Goal: Task Accomplishment & Management: Use online tool/utility

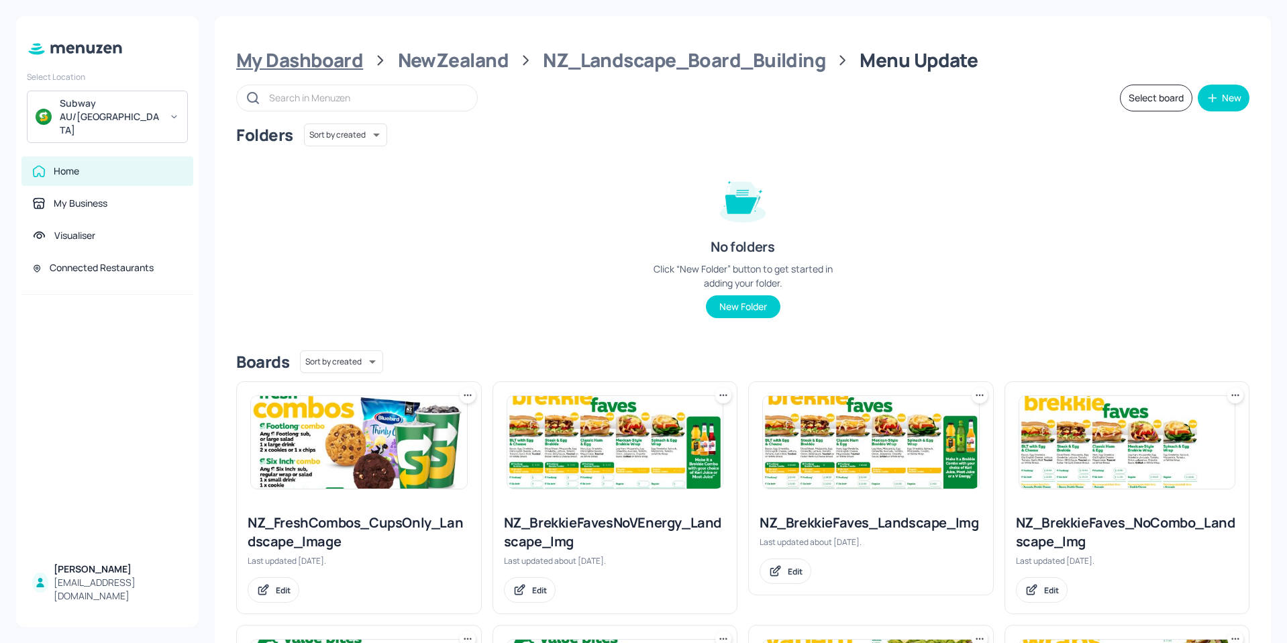
click at [309, 62] on div "My Dashboard" at bounding box center [299, 60] width 127 height 24
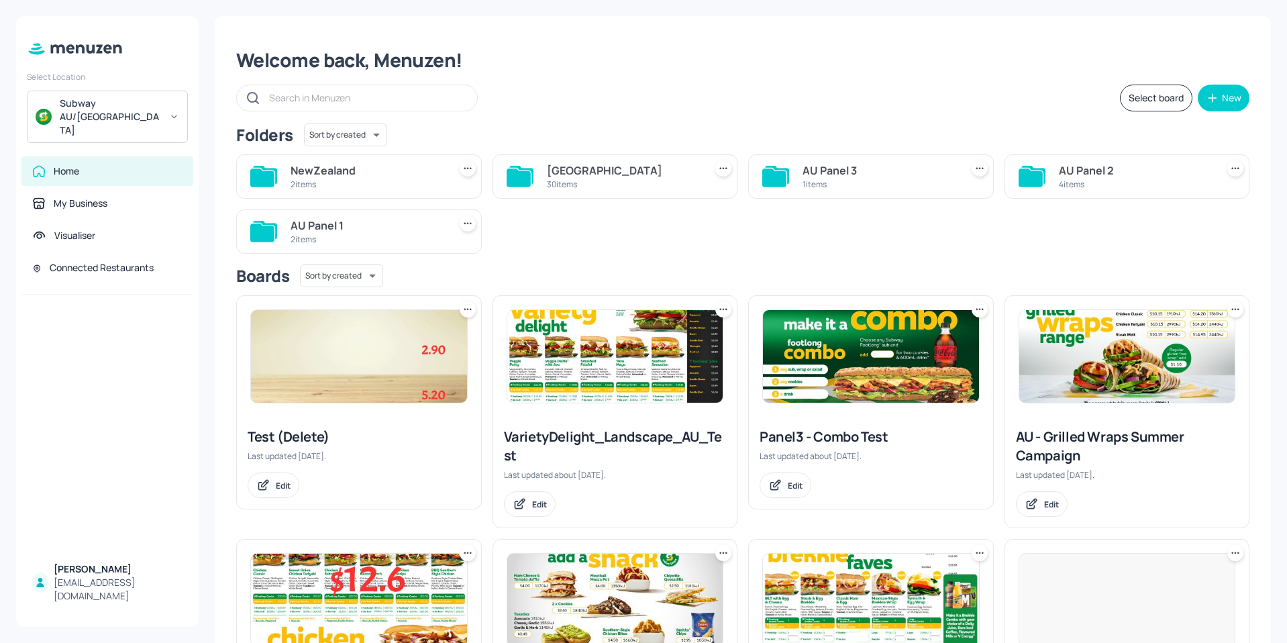
click at [589, 170] on div "[GEOGRAPHIC_DATA]" at bounding box center [623, 170] width 153 height 16
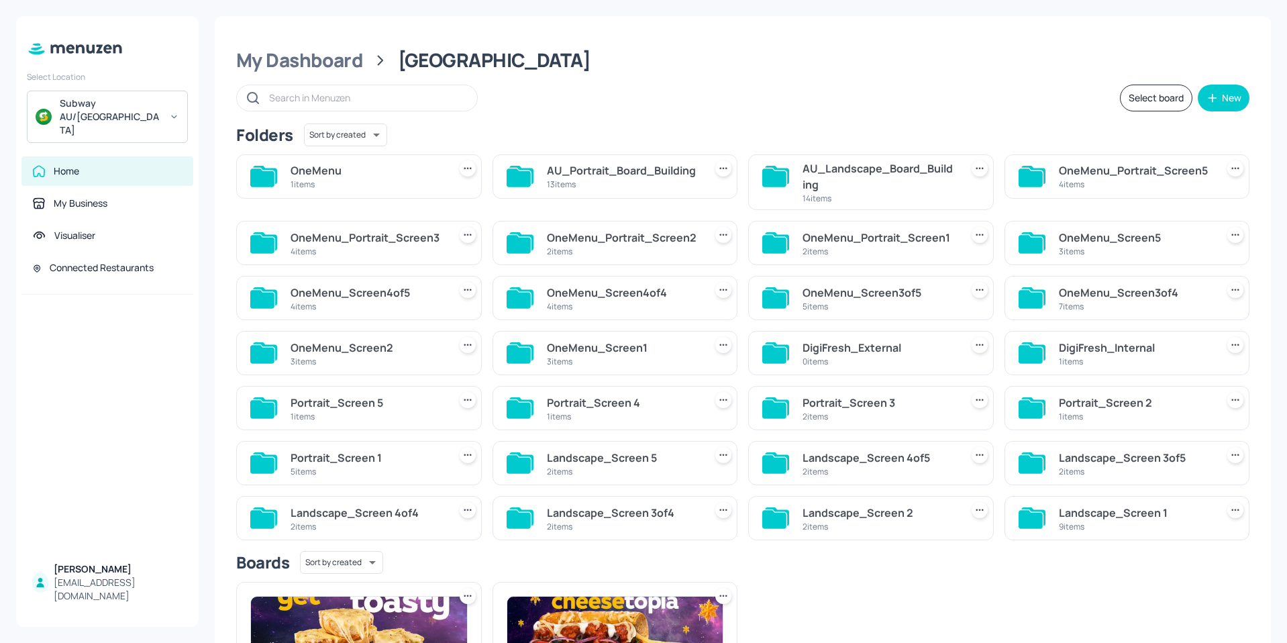
click at [844, 170] on div "AU_Landscape_Board_Building" at bounding box center [879, 176] width 153 height 32
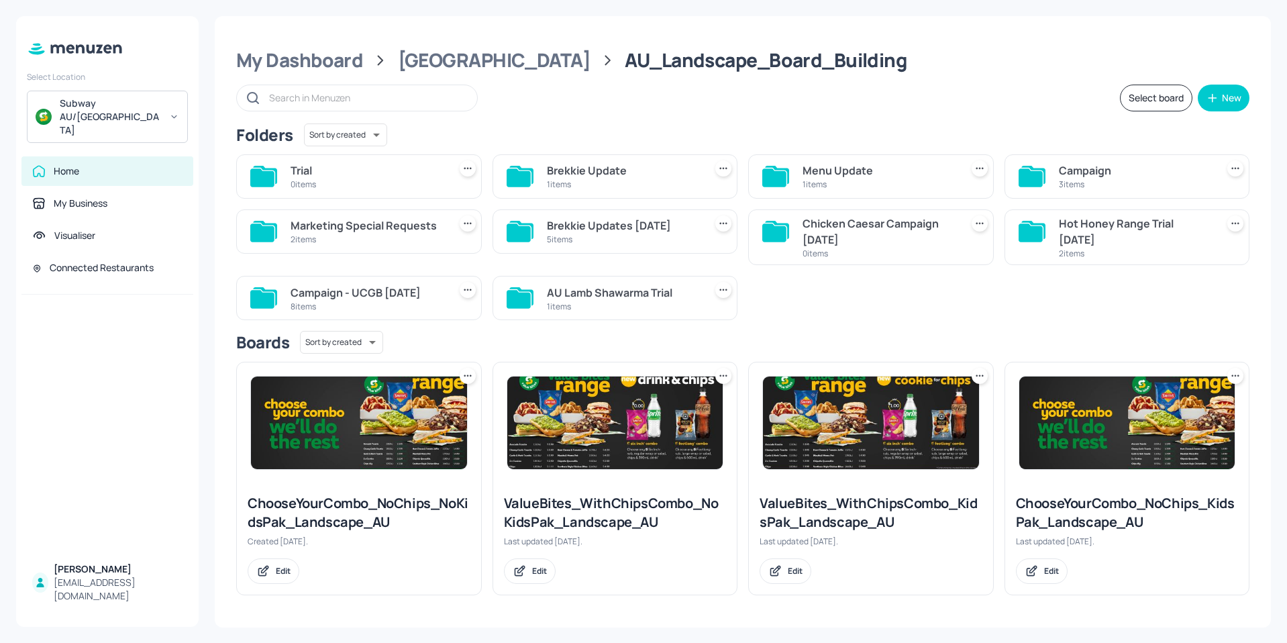
click at [553, 182] on div "1 items" at bounding box center [623, 184] width 153 height 11
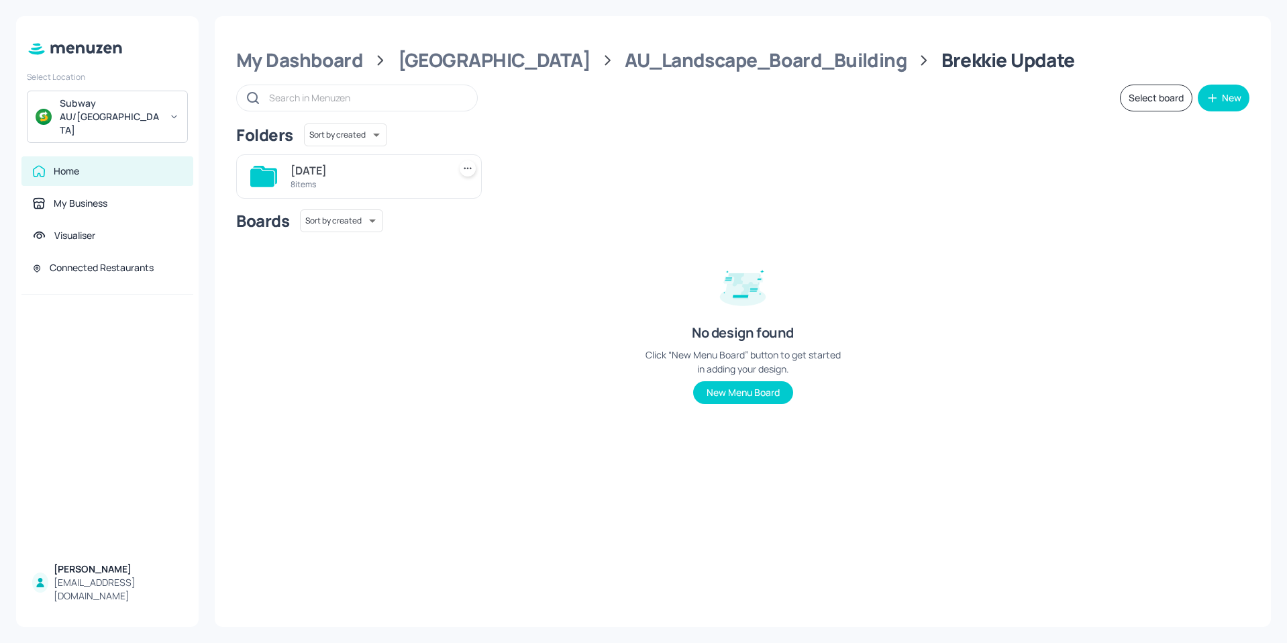
click at [317, 174] on div "[DATE]" at bounding box center [367, 170] width 153 height 16
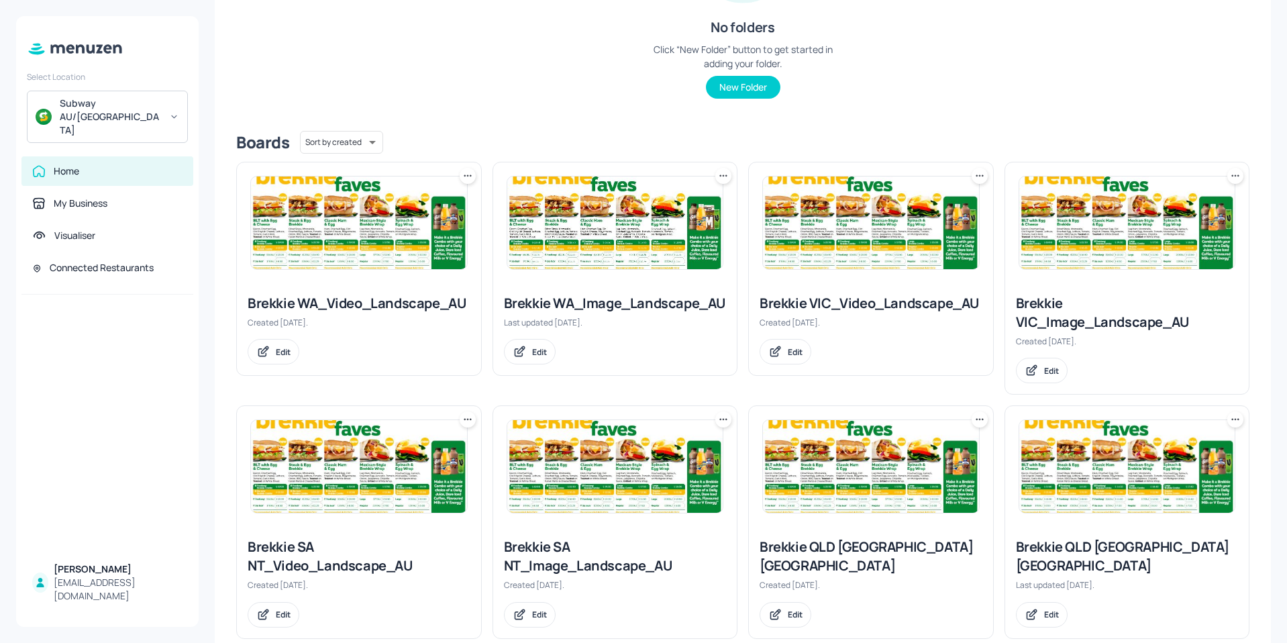
scroll to position [229, 0]
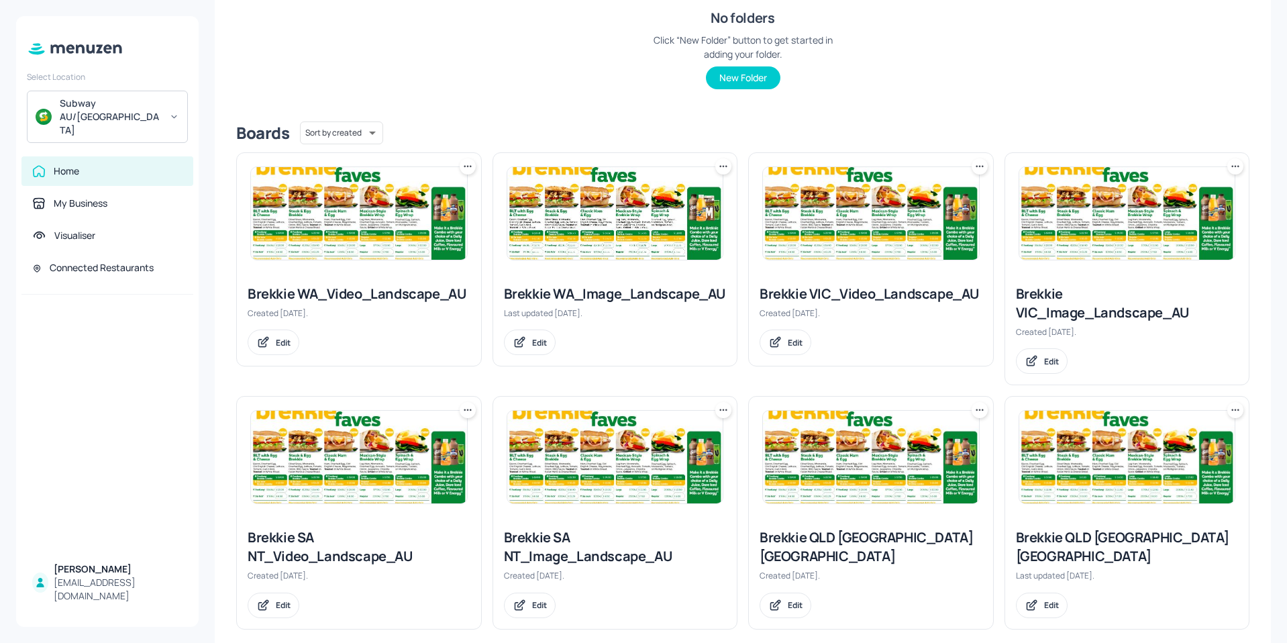
click at [1112, 436] on img at bounding box center [1128, 457] width 216 height 93
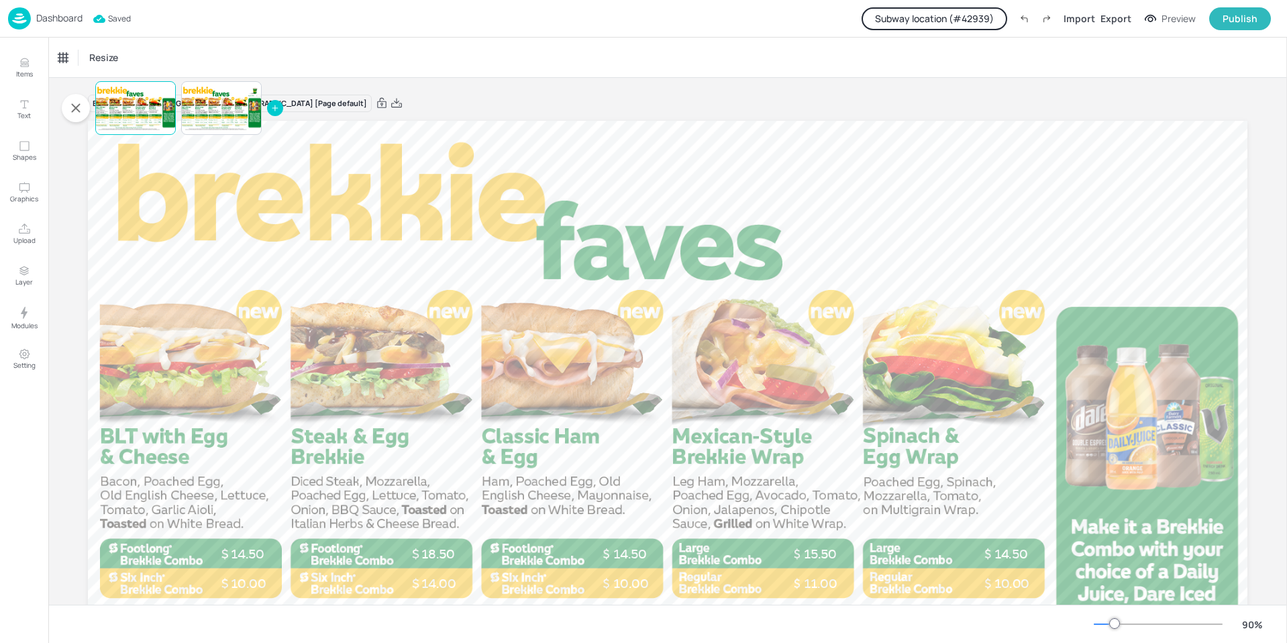
click at [948, 19] on button "Subway location (# 42939 )" at bounding box center [935, 18] width 146 height 23
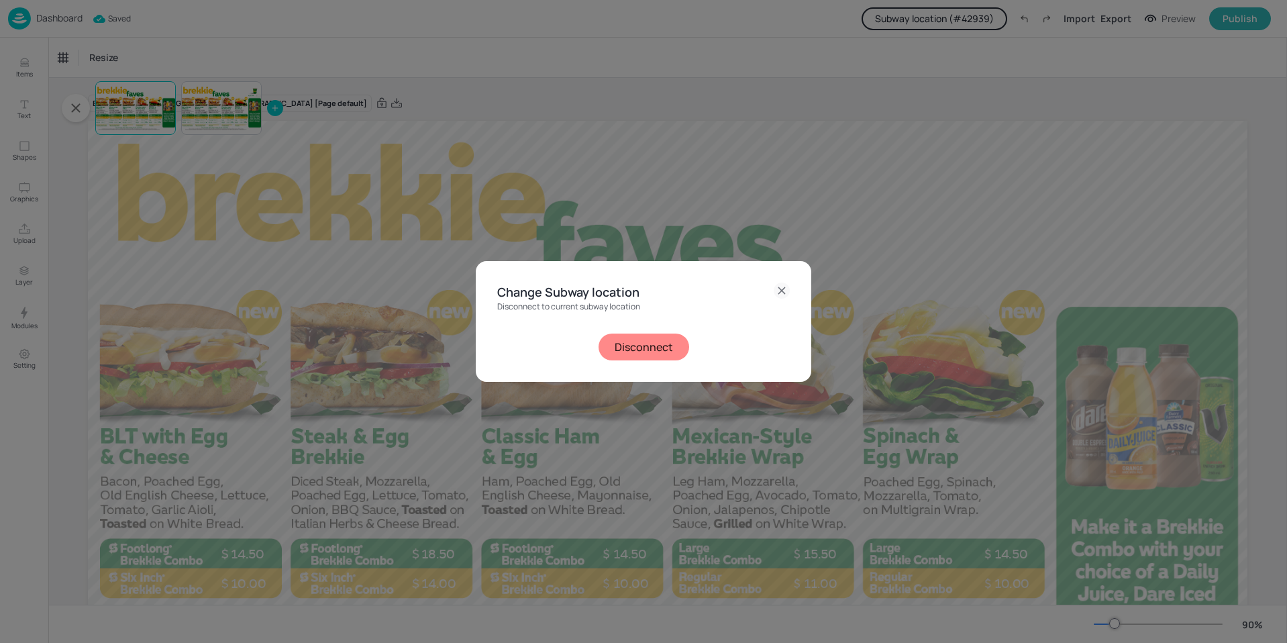
click at [641, 338] on button "Disconnect" at bounding box center [644, 347] width 91 height 27
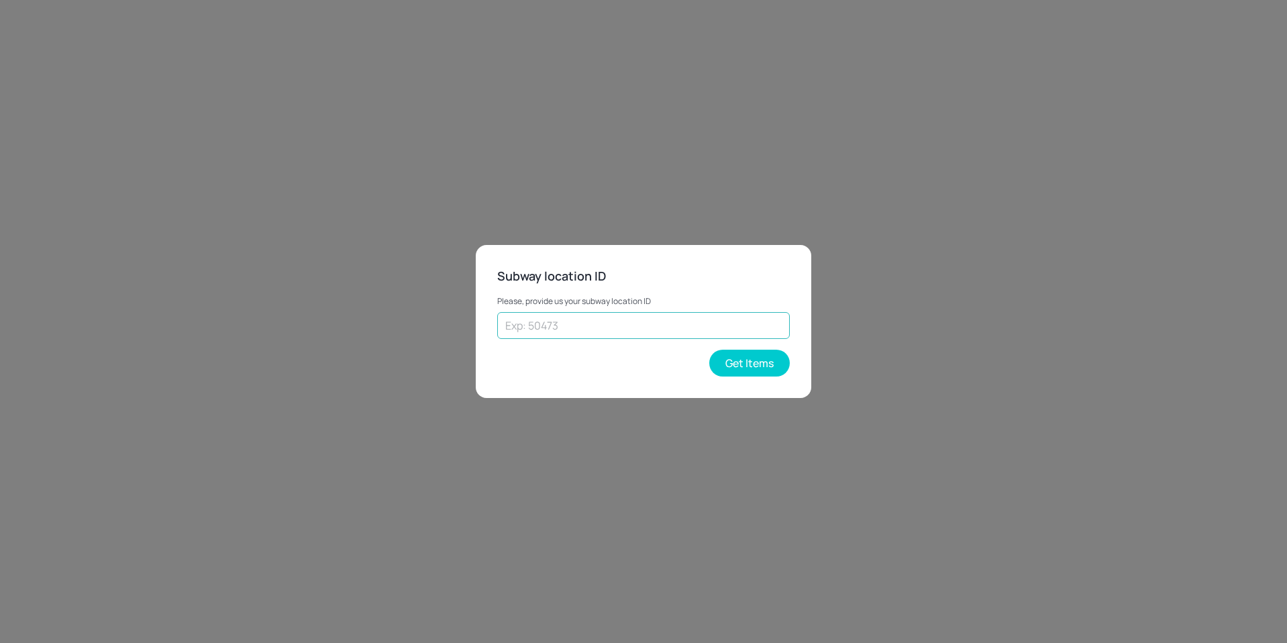
click at [632, 328] on input "text" at bounding box center [643, 325] width 293 height 27
type input "54253"
drag, startPoint x: 756, startPoint y: 352, endPoint x: 752, endPoint y: 361, distance: 9.3
click at [755, 354] on button "Get Items" at bounding box center [749, 363] width 81 height 27
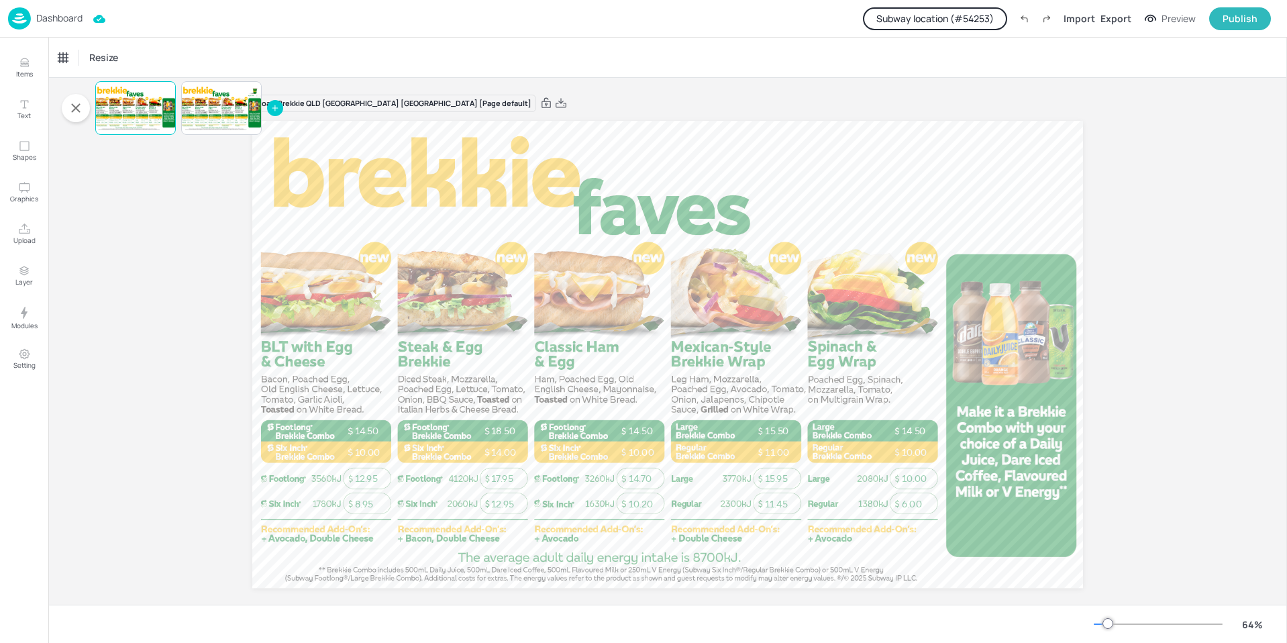
click at [43, 18] on p "Dashboard" at bounding box center [59, 17] width 46 height 9
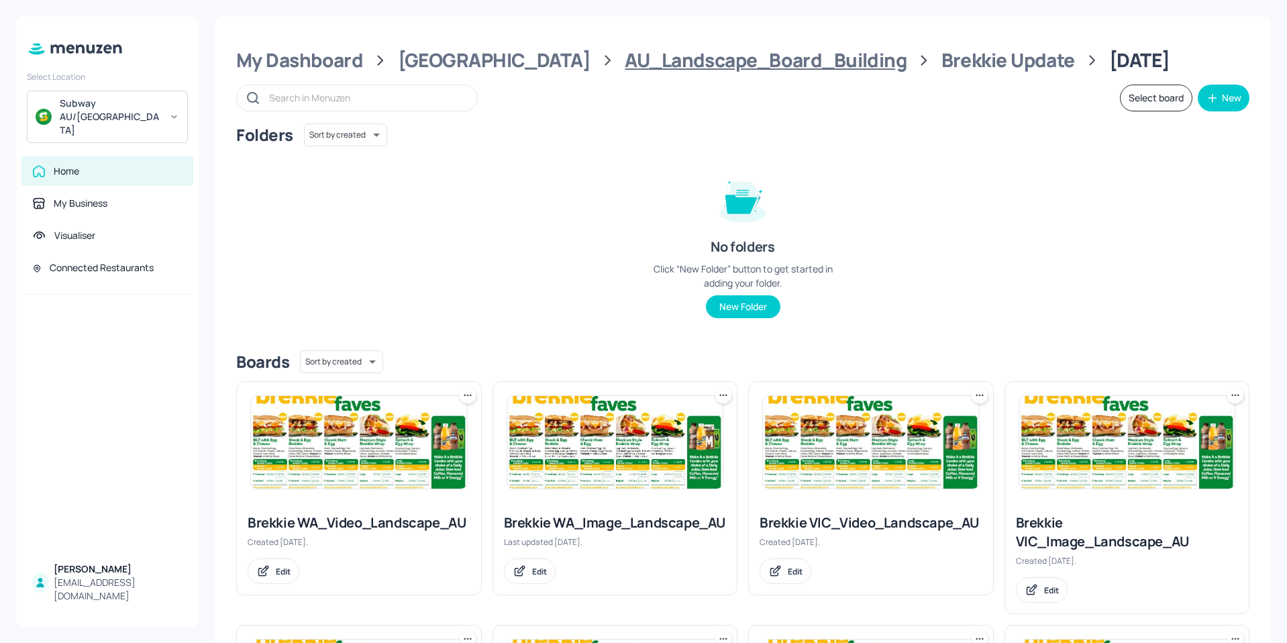
click at [625, 68] on div "AU_Landscape_Board_Building" at bounding box center [766, 60] width 282 height 24
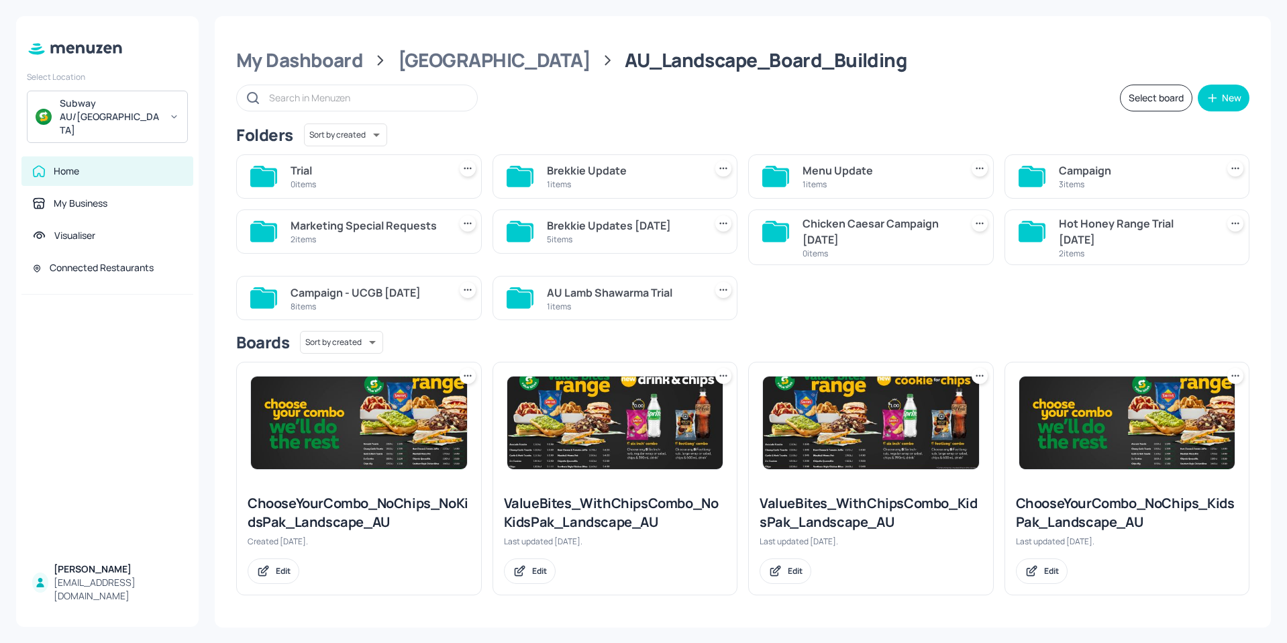
click at [573, 183] on div "1 items" at bounding box center [623, 184] width 153 height 11
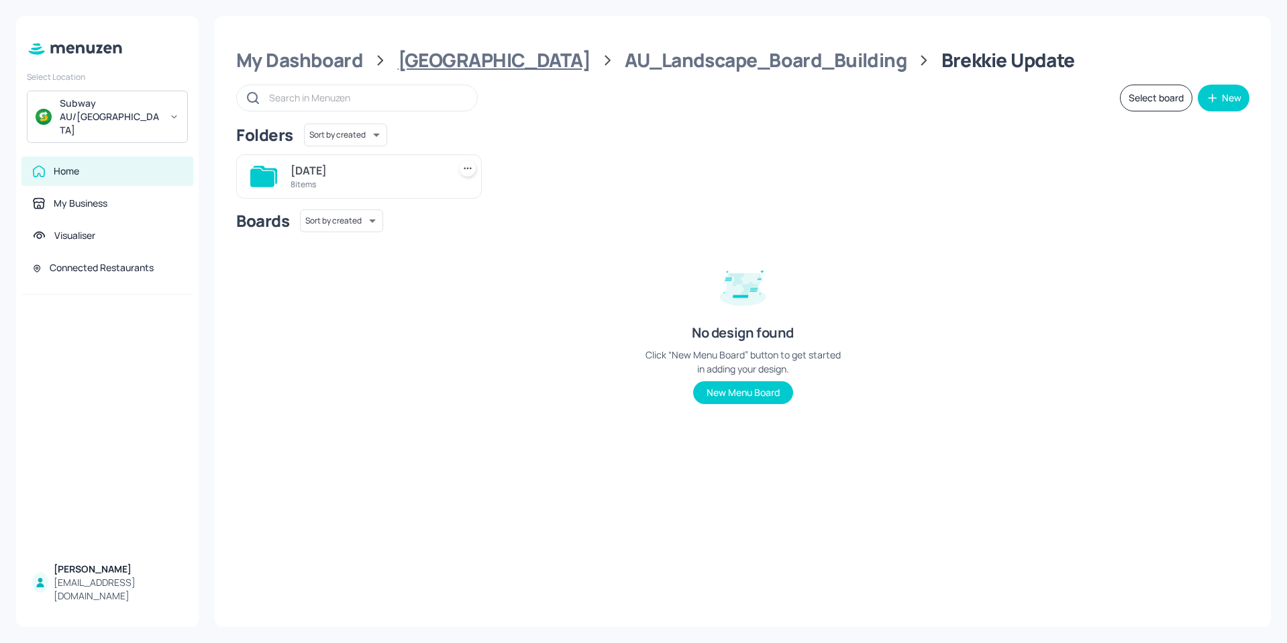
click at [448, 61] on div "[GEOGRAPHIC_DATA]" at bounding box center [494, 60] width 193 height 24
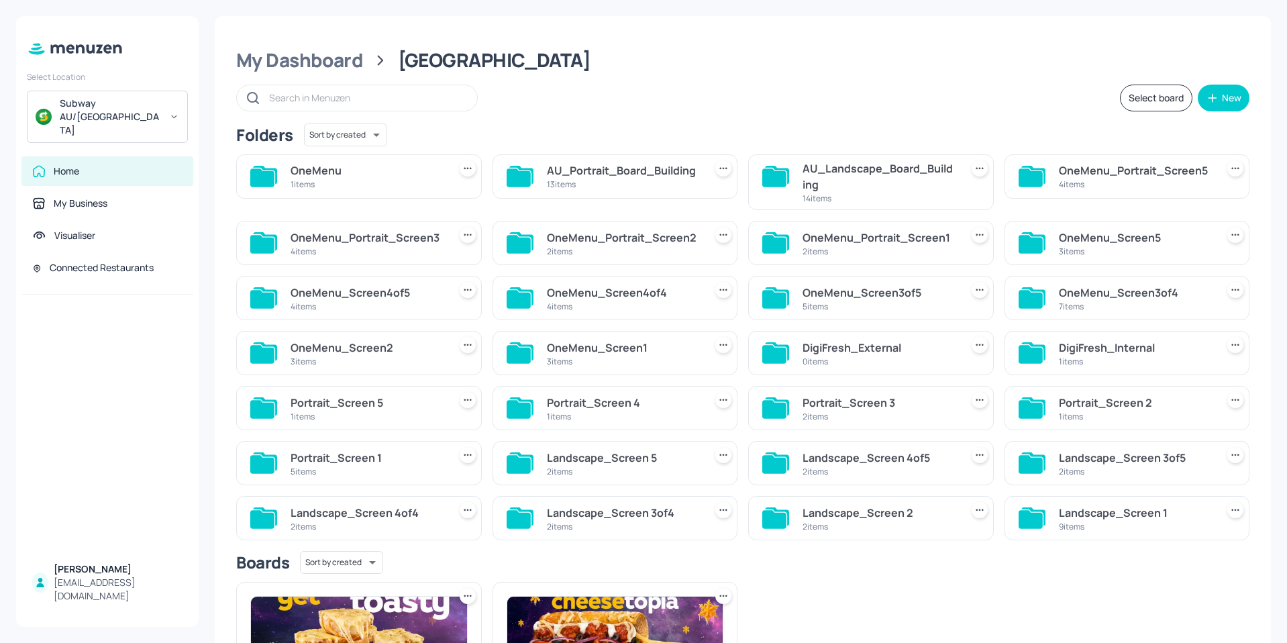
click at [871, 173] on div "AU_Landscape_Board_Building" at bounding box center [879, 176] width 153 height 32
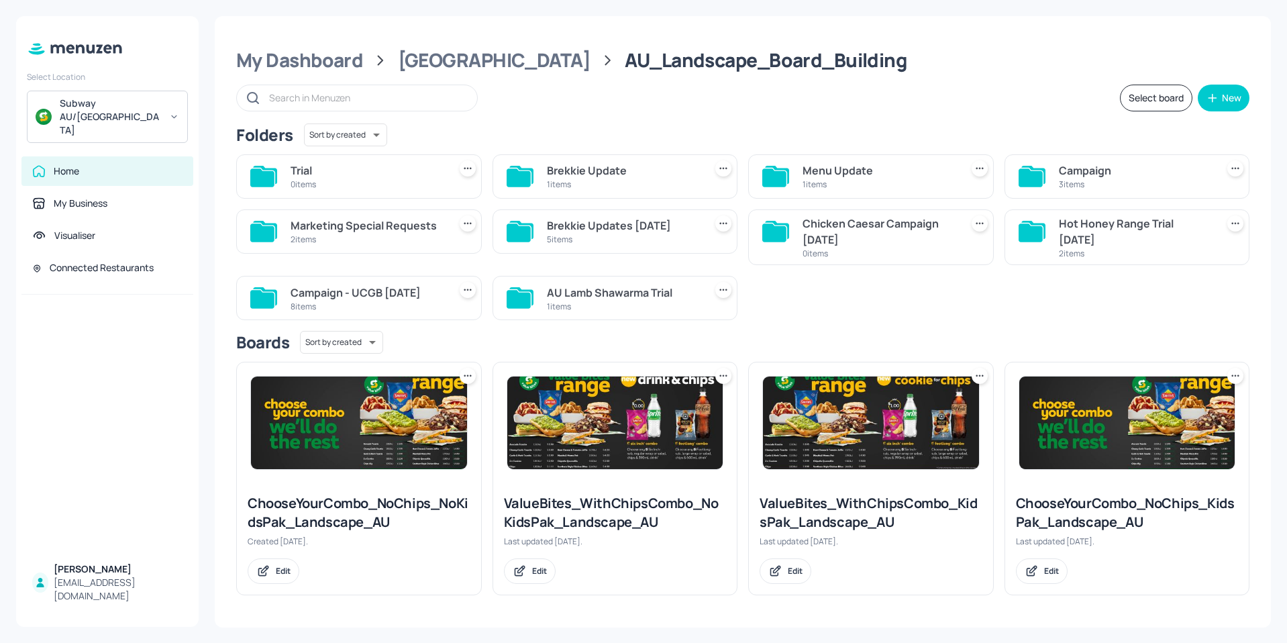
click at [611, 226] on div "Brekkie Updates [DATE]" at bounding box center [623, 225] width 153 height 16
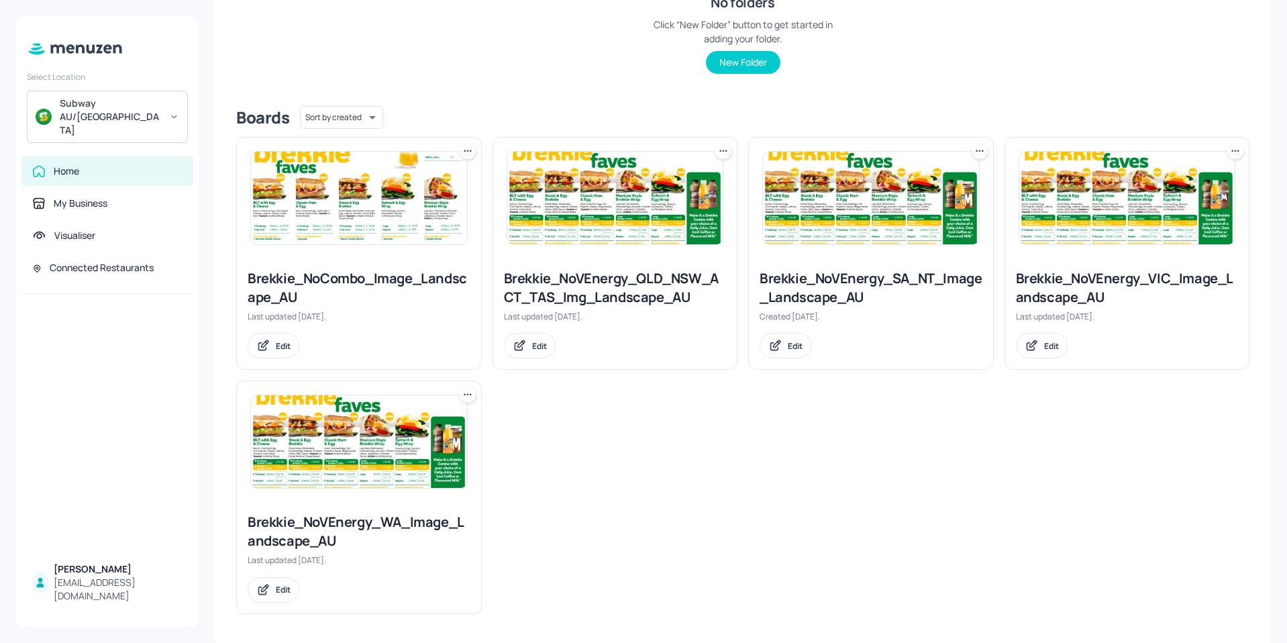
scroll to position [248, 0]
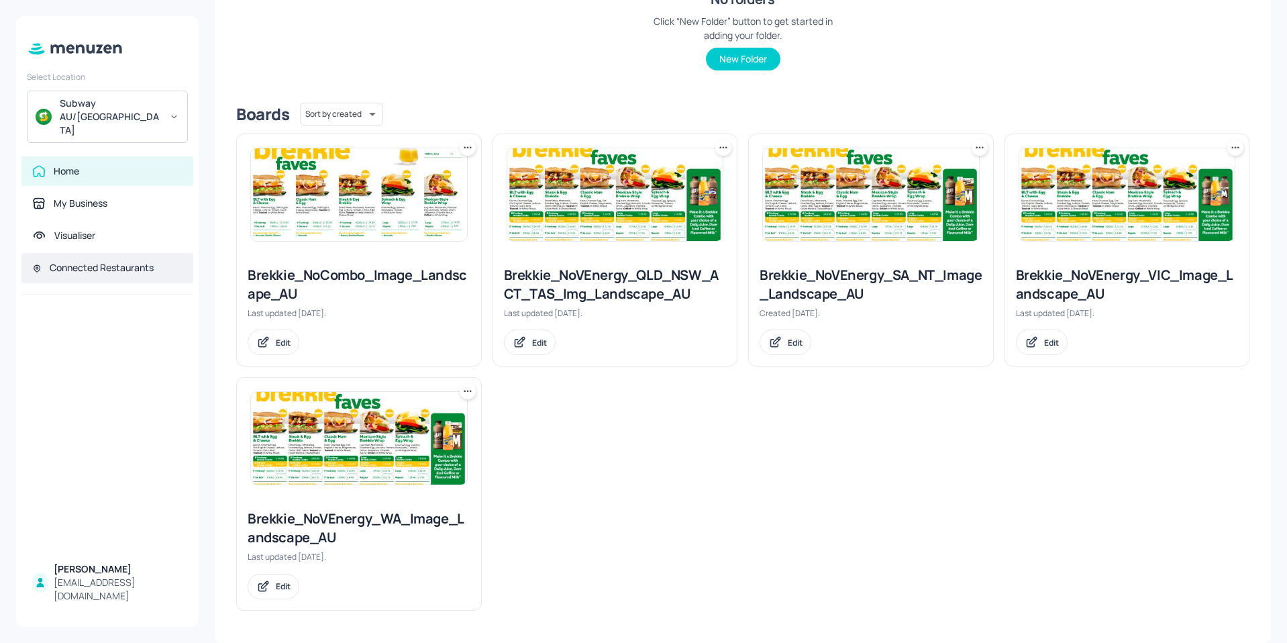
click at [88, 261] on div "Connected Restaurants" at bounding box center [102, 267] width 104 height 13
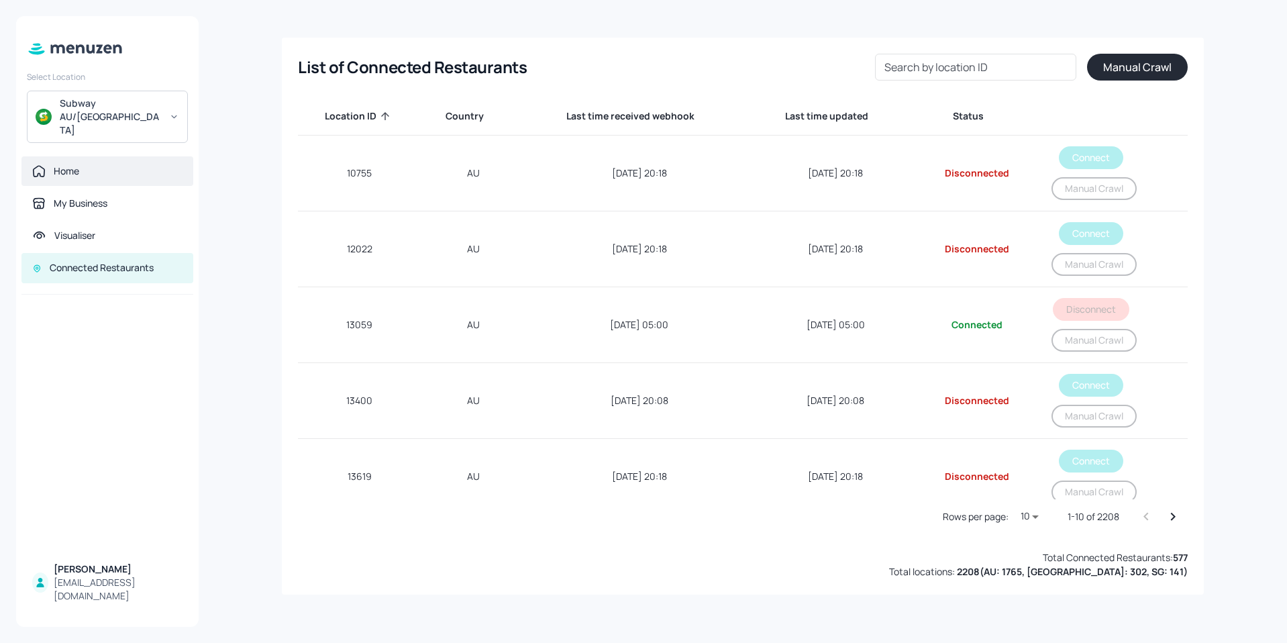
click at [82, 164] on div "Home" at bounding box center [107, 170] width 150 height 13
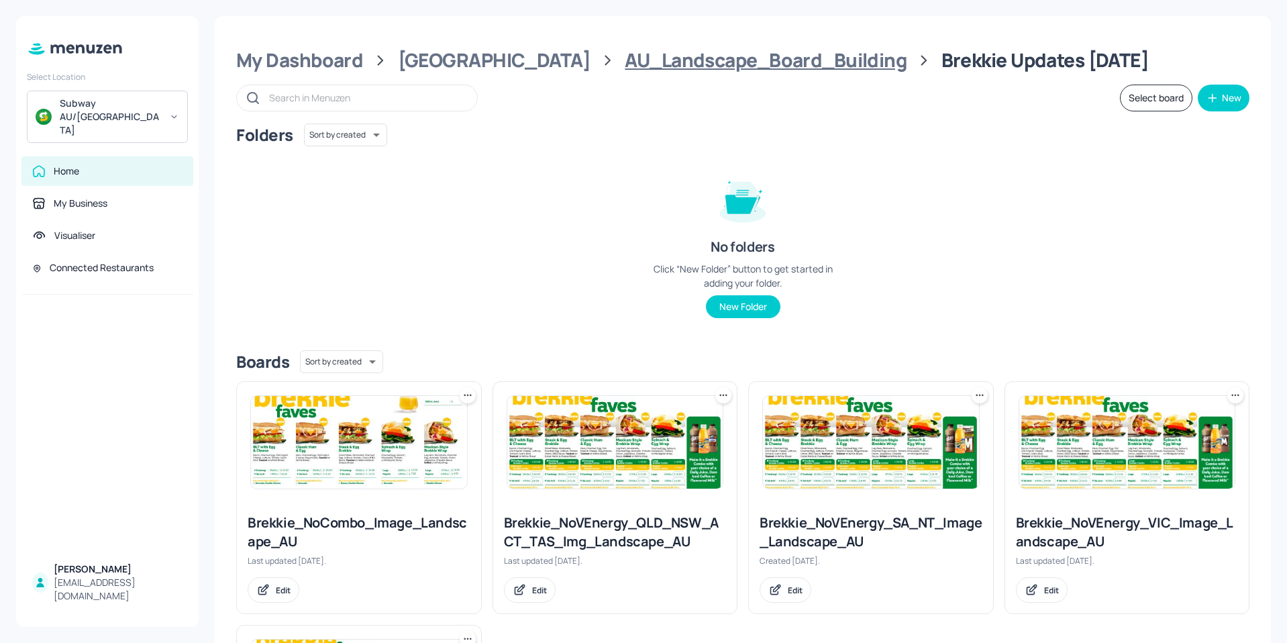
click at [625, 58] on div "AU_Landscape_Board_Building" at bounding box center [766, 60] width 282 height 24
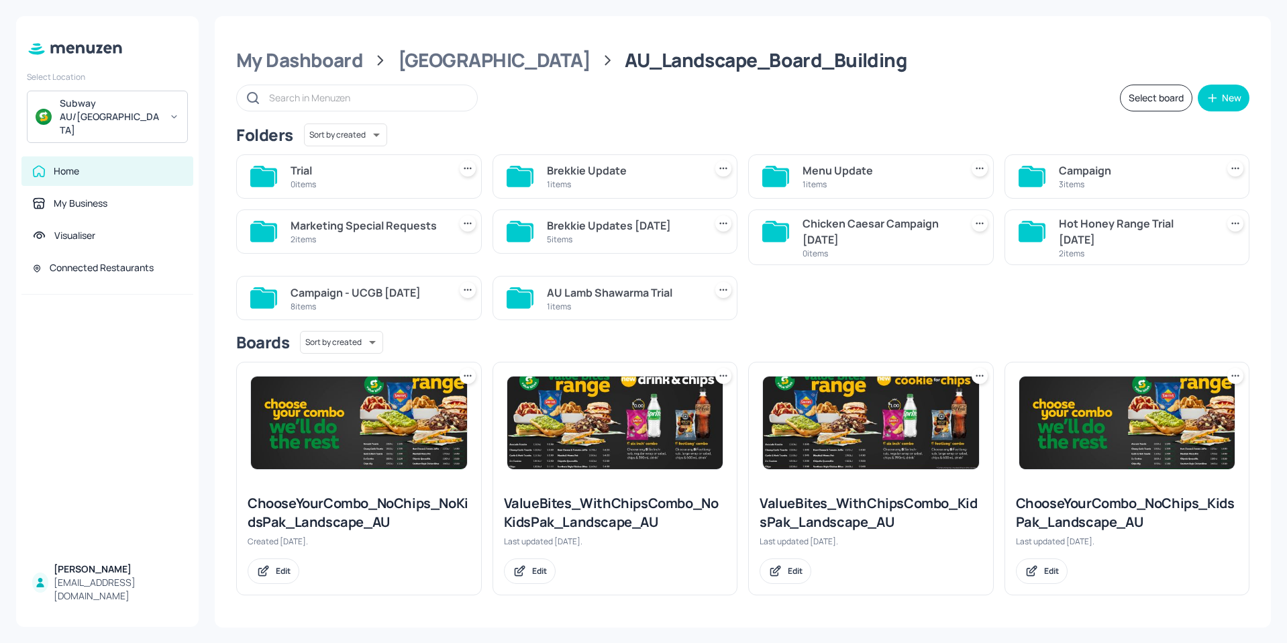
click at [558, 175] on div "Brekkie Update" at bounding box center [623, 170] width 153 height 16
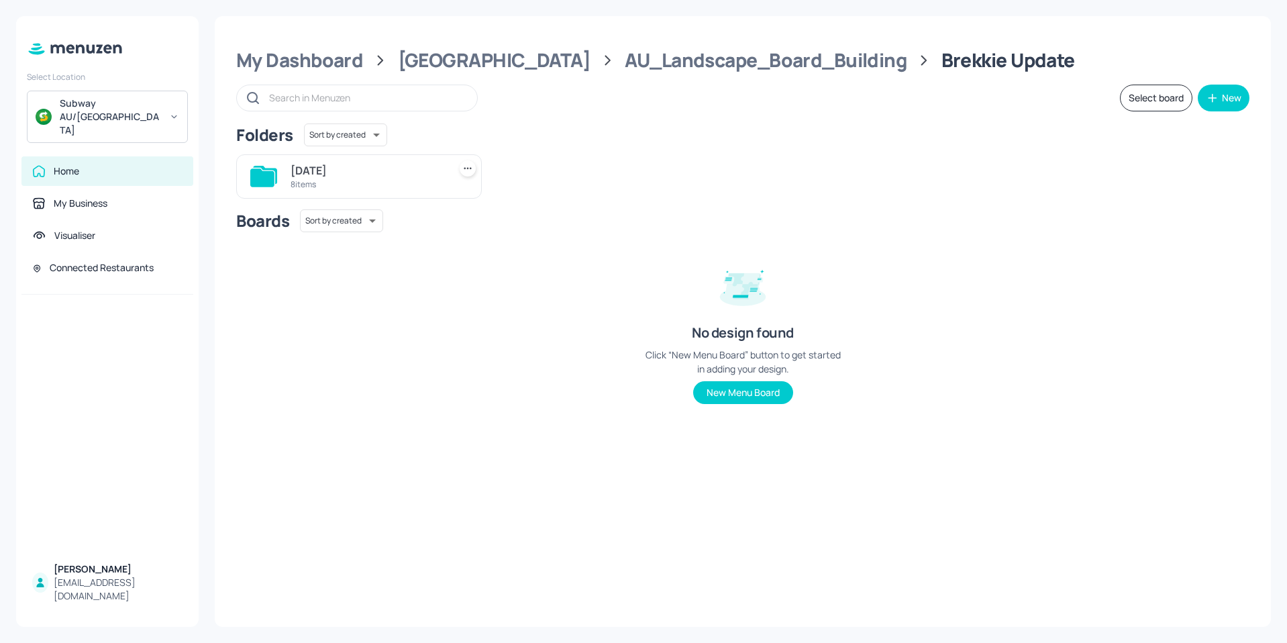
click at [304, 181] on div "8 items" at bounding box center [367, 184] width 153 height 11
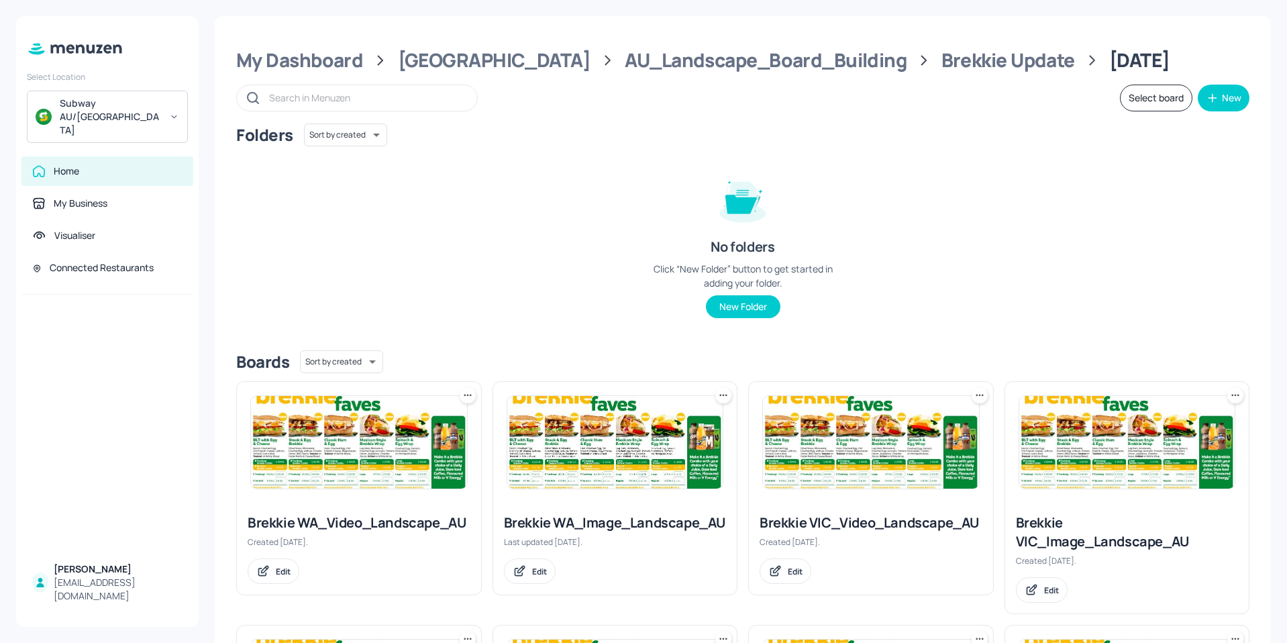
scroll to position [229, 0]
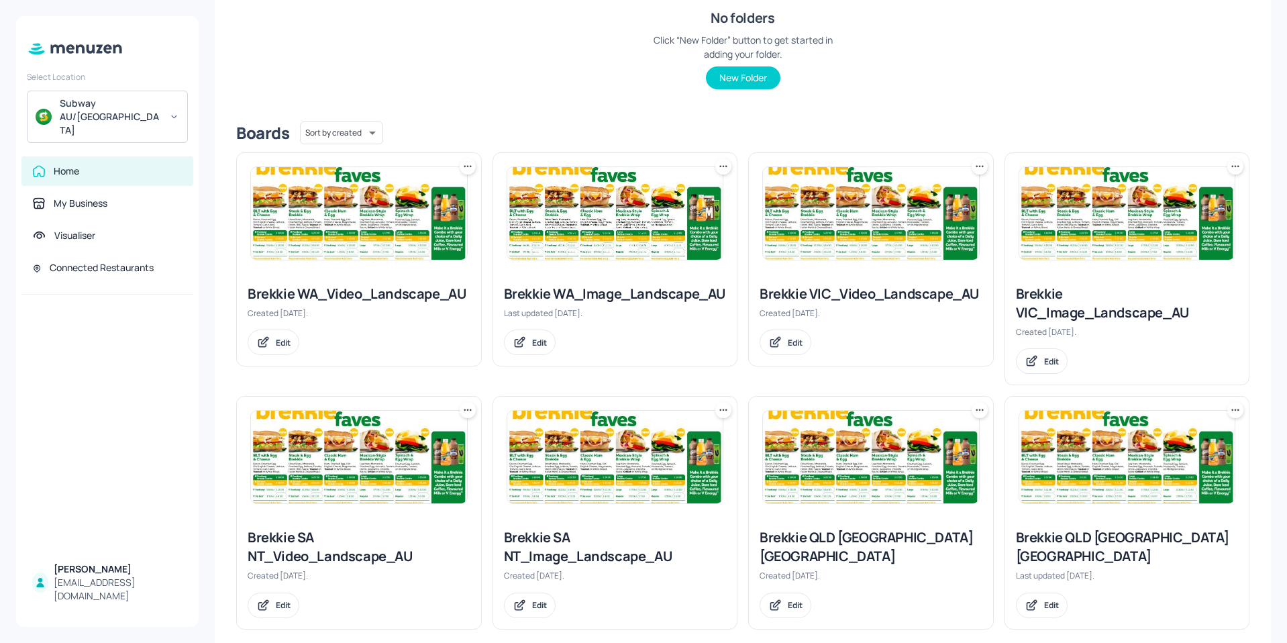
click at [1095, 485] on img at bounding box center [1128, 457] width 216 height 93
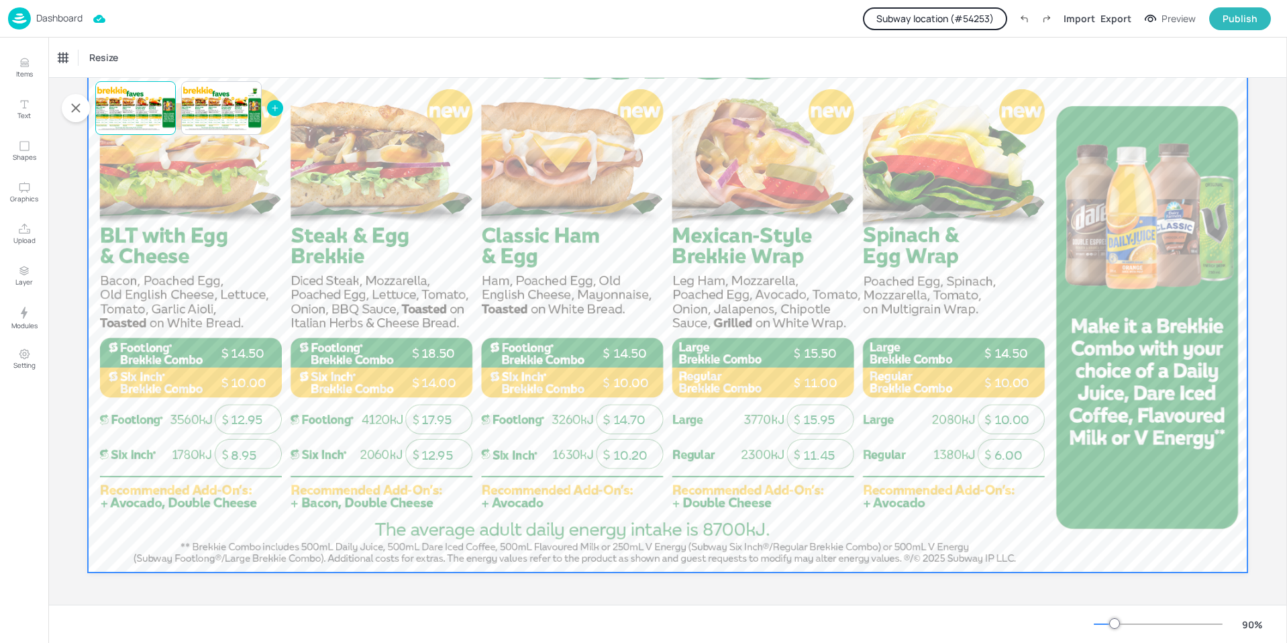
scroll to position [201, 0]
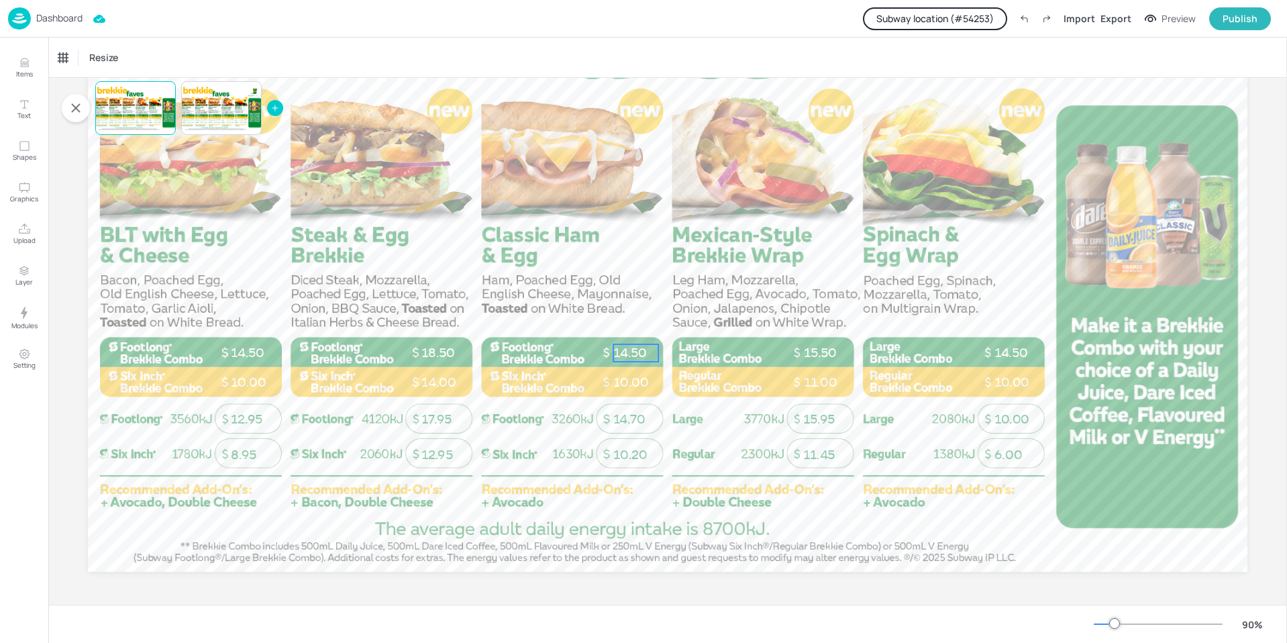
click at [620, 354] on span "14.50" at bounding box center [630, 352] width 34 height 15
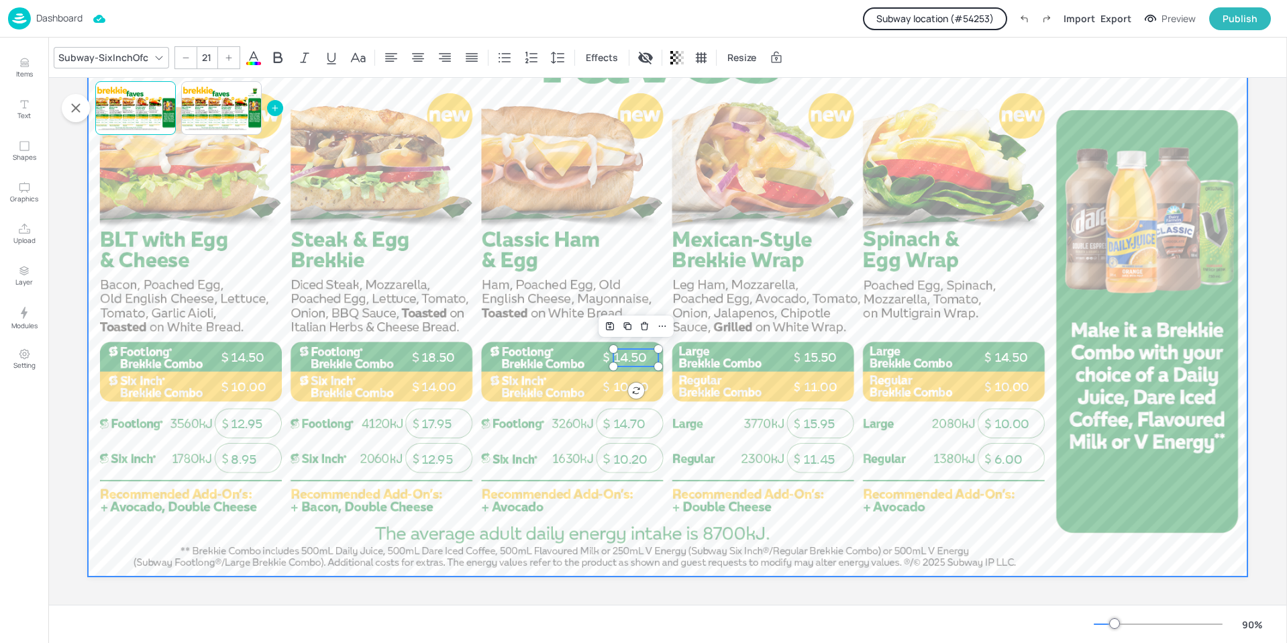
scroll to position [202, 0]
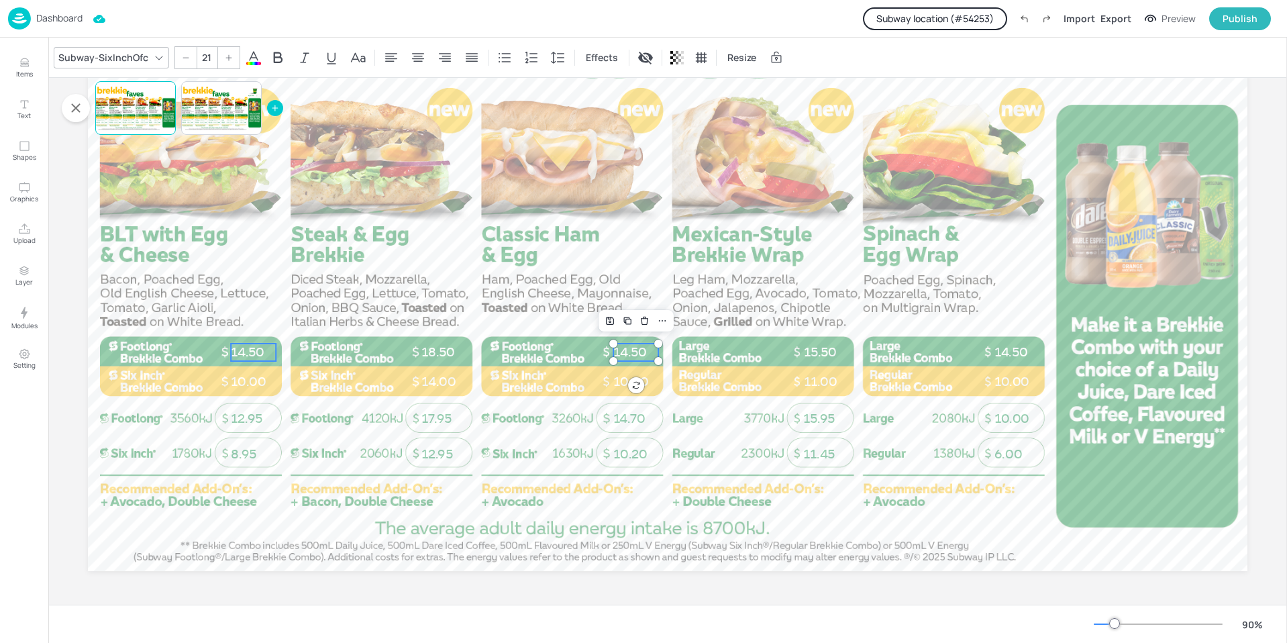
click at [244, 348] on span "14.50" at bounding box center [248, 351] width 34 height 15
click at [244, 419] on span "12.95" at bounding box center [247, 418] width 32 height 15
type input "21"
click at [253, 350] on span "14.50" at bounding box center [248, 351] width 34 height 15
click at [46, 17] on p "Dashboard" at bounding box center [59, 17] width 46 height 9
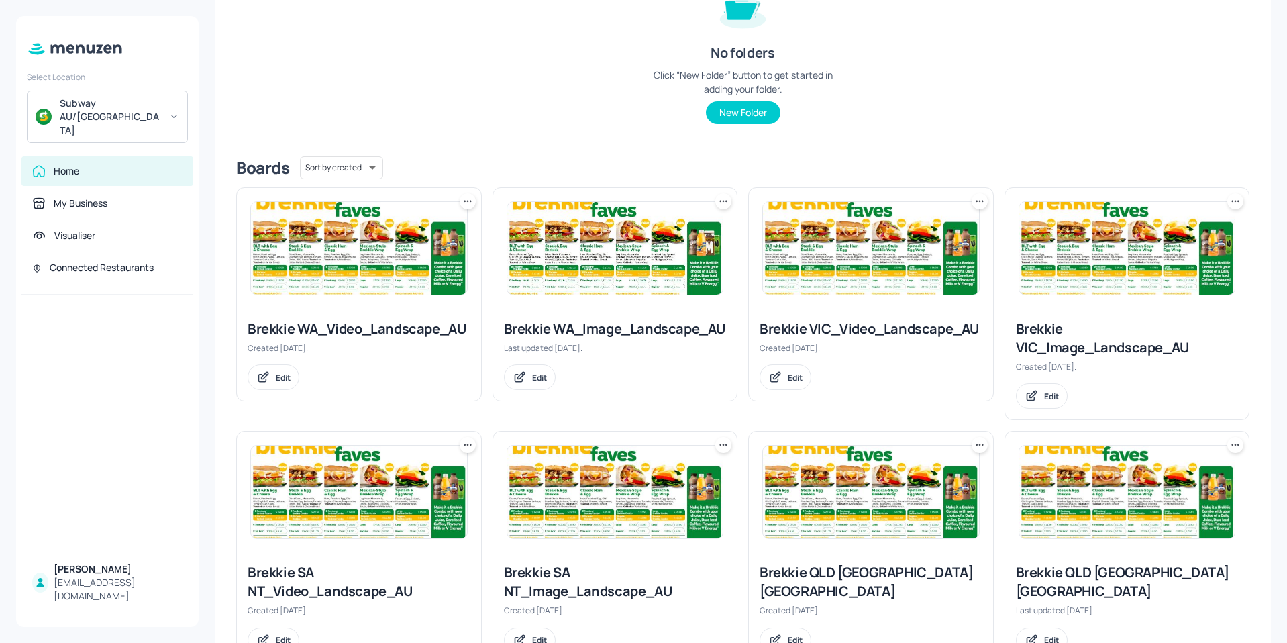
scroll to position [229, 0]
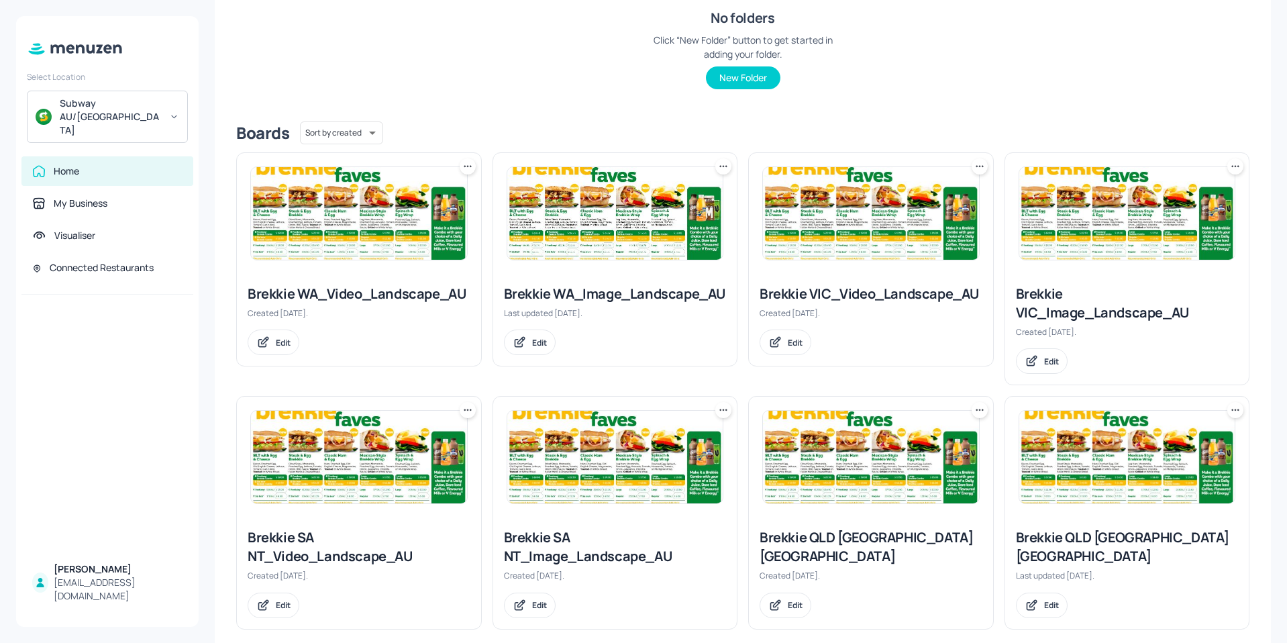
click at [101, 51] on icon at bounding box center [74, 49] width 97 height 15
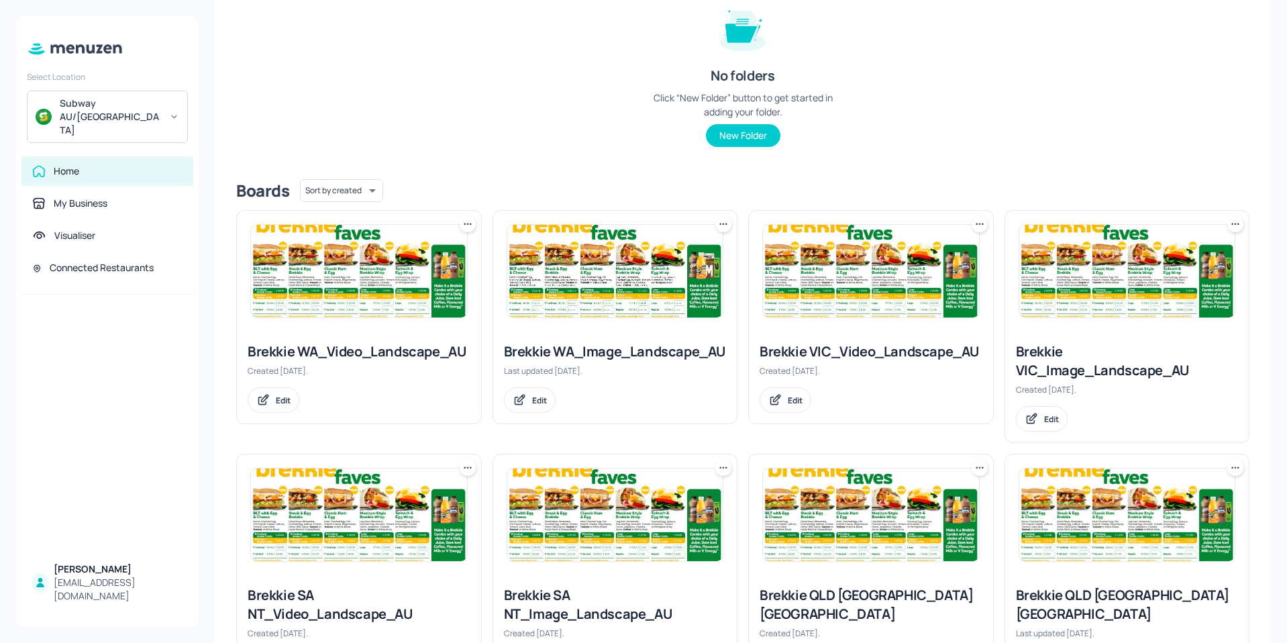
scroll to position [0, 0]
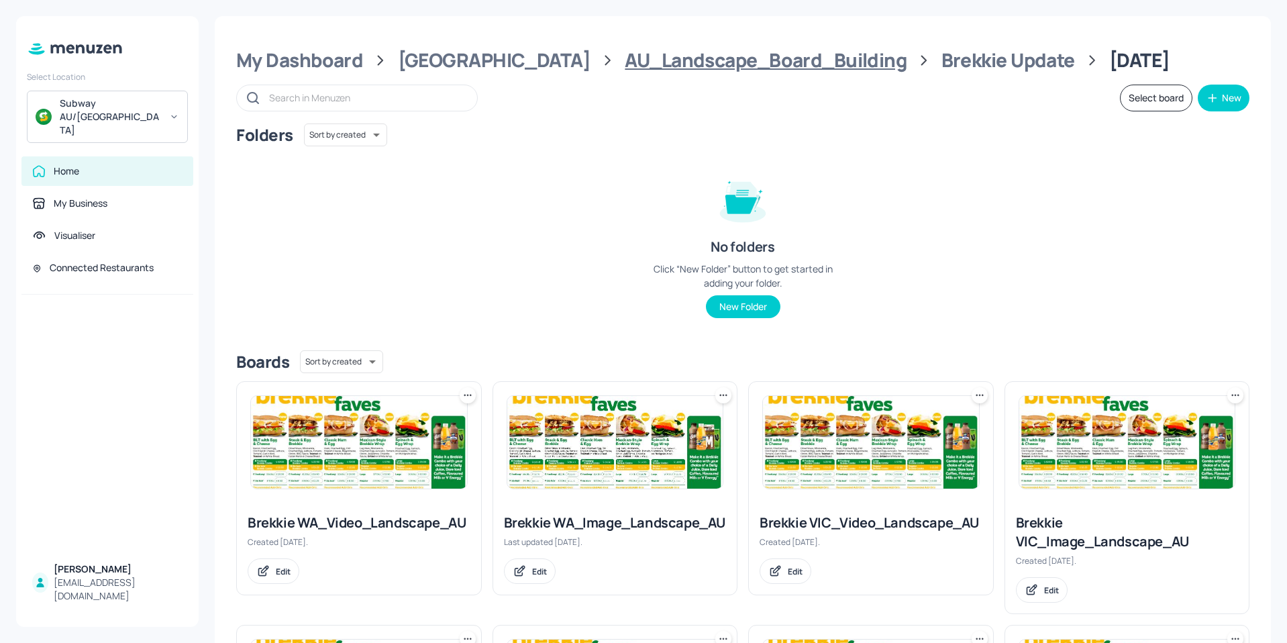
click at [718, 65] on div "AU_Landscape_Board_Building" at bounding box center [766, 60] width 282 height 24
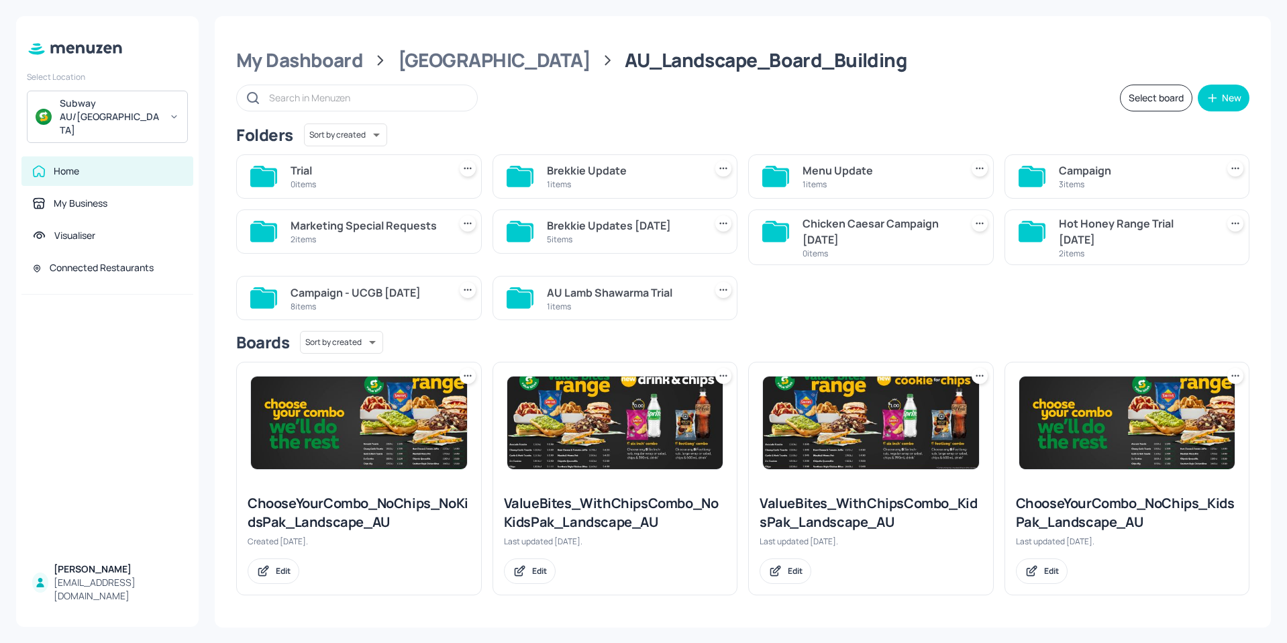
click at [595, 240] on div "5 items" at bounding box center [623, 239] width 153 height 11
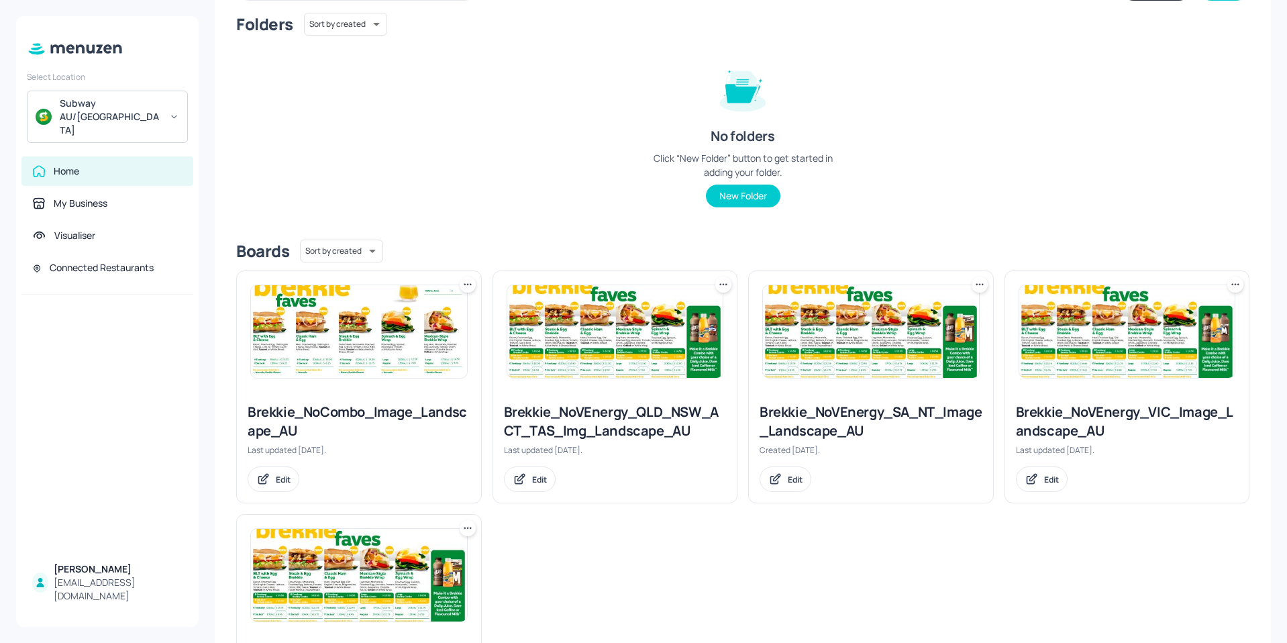
scroll to position [248, 0]
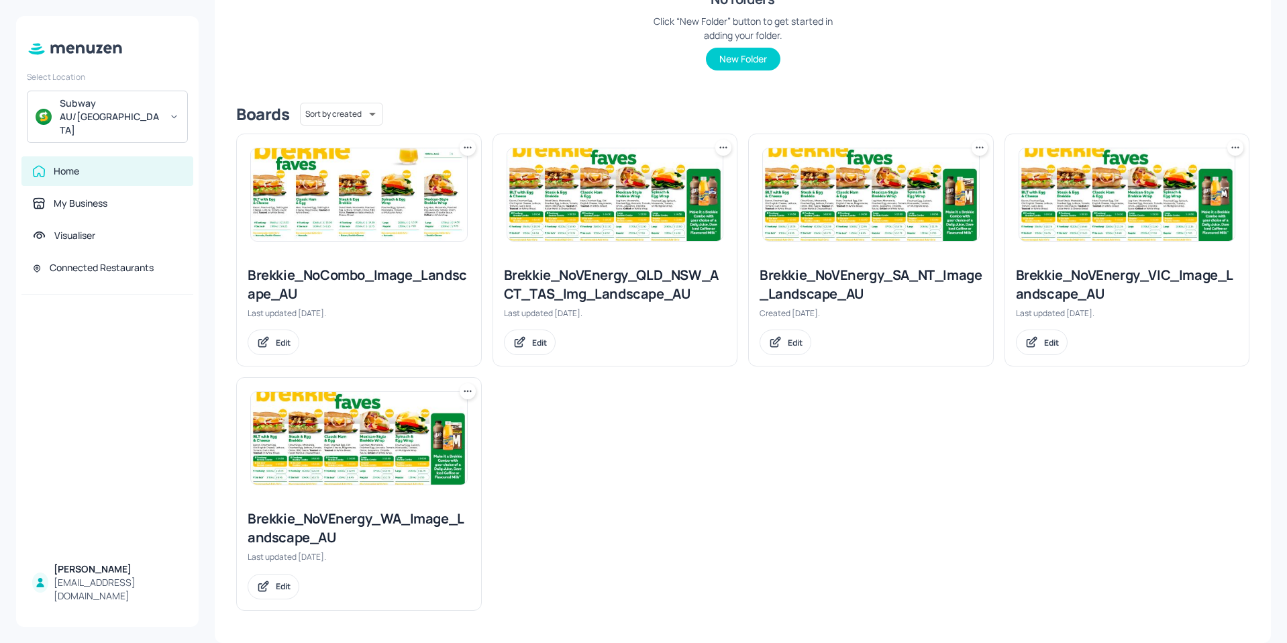
click at [608, 205] on img at bounding box center [615, 194] width 216 height 93
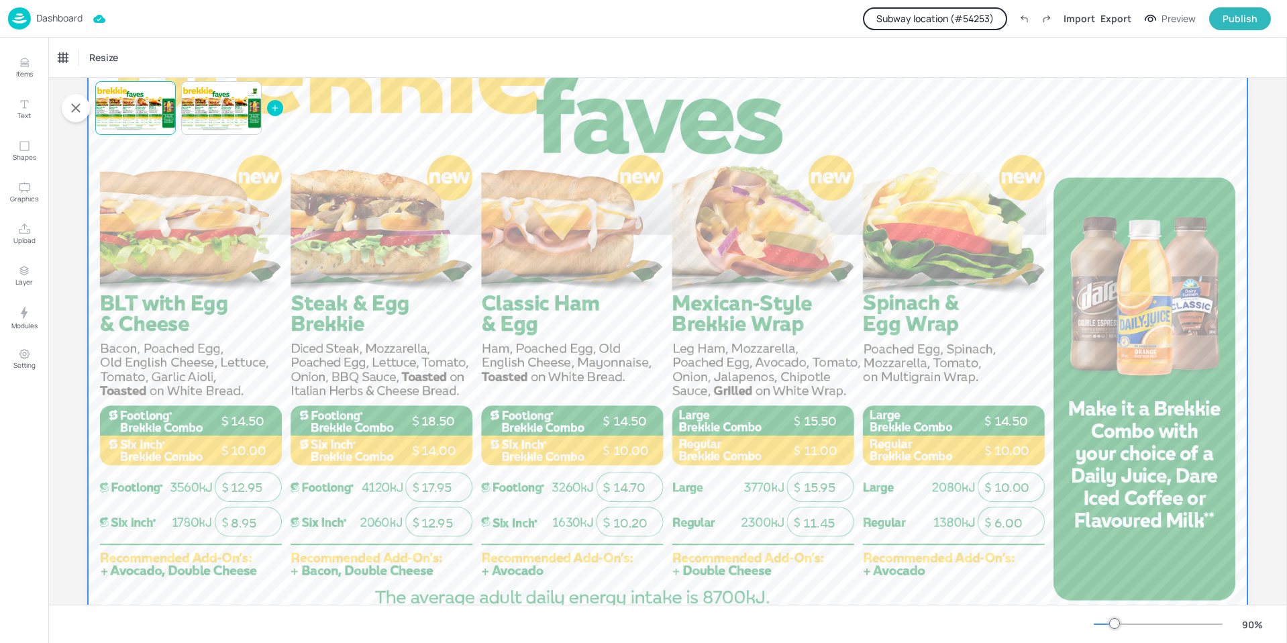
scroll to position [134, 0]
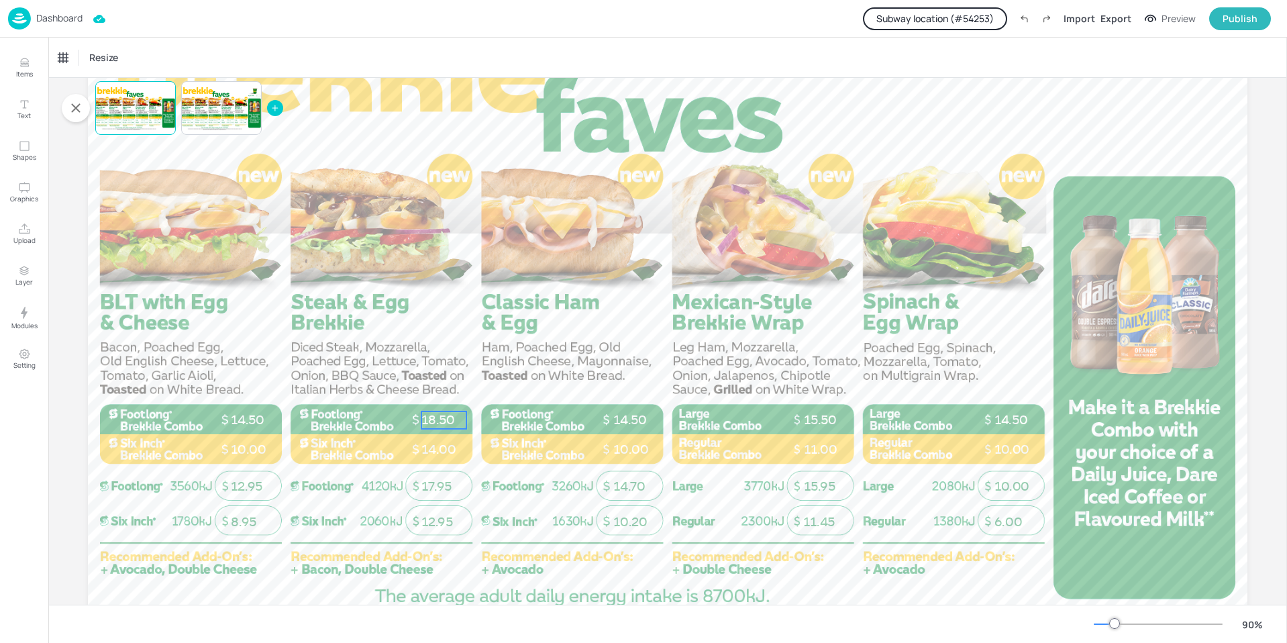
click at [433, 420] on span "18.50" at bounding box center [439, 419] width 34 height 15
click at [42, 13] on p "Dashboard" at bounding box center [59, 17] width 46 height 9
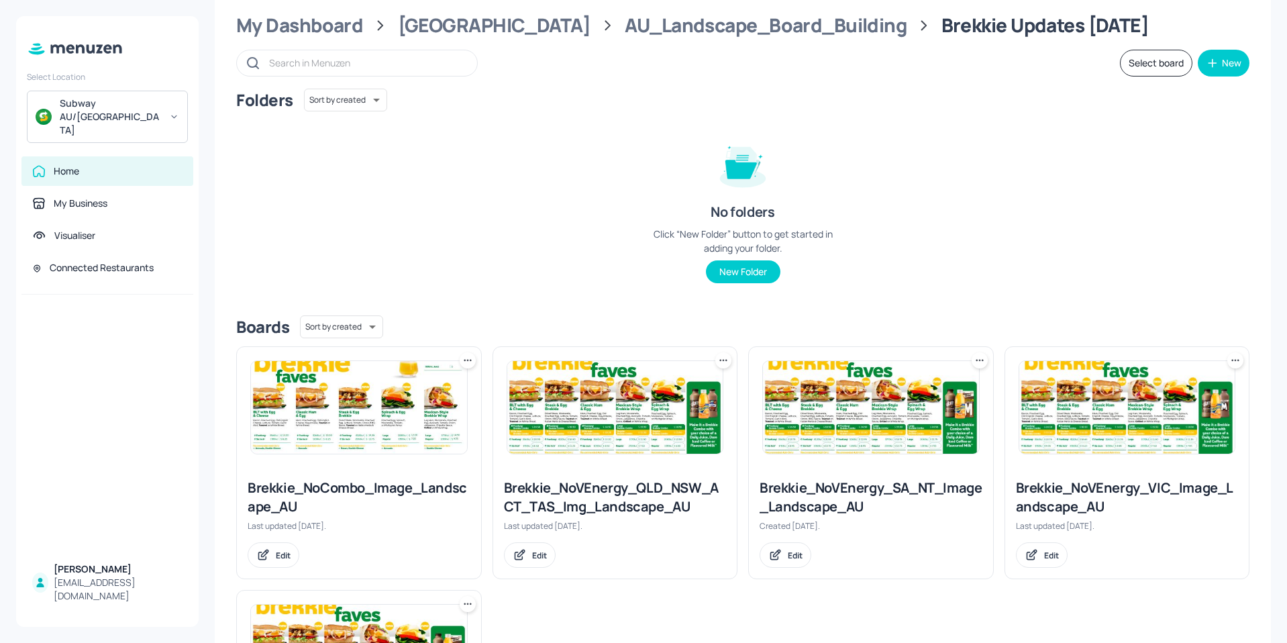
scroll to position [67, 0]
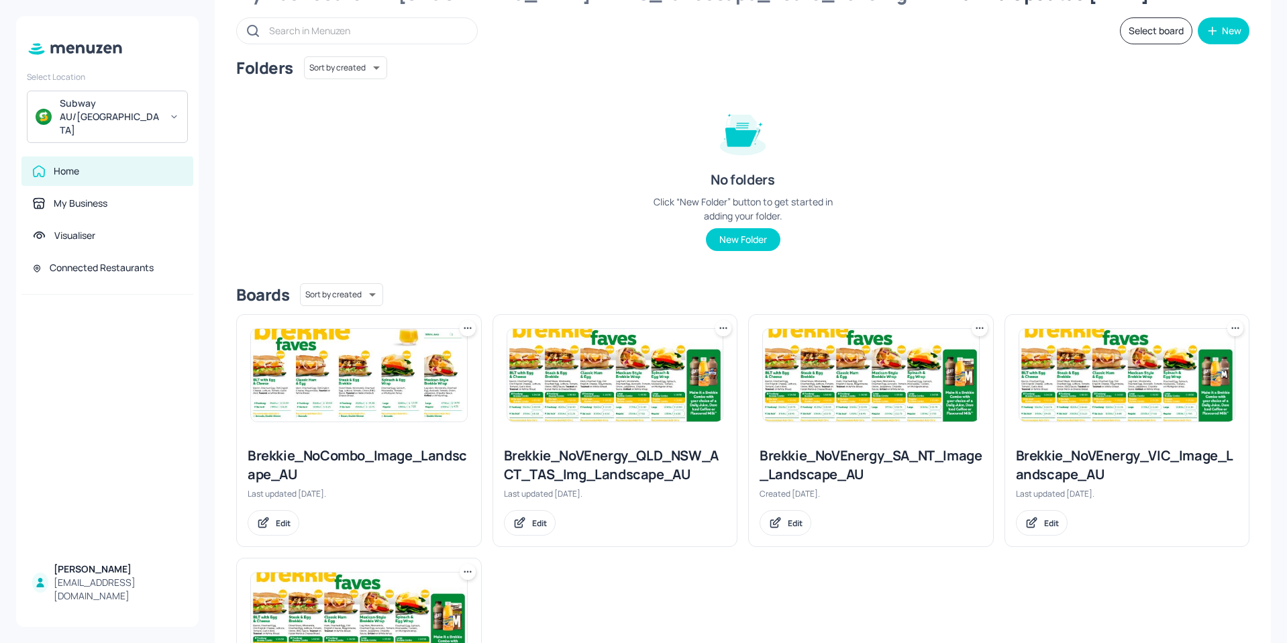
click at [1091, 402] on img at bounding box center [1128, 375] width 216 height 93
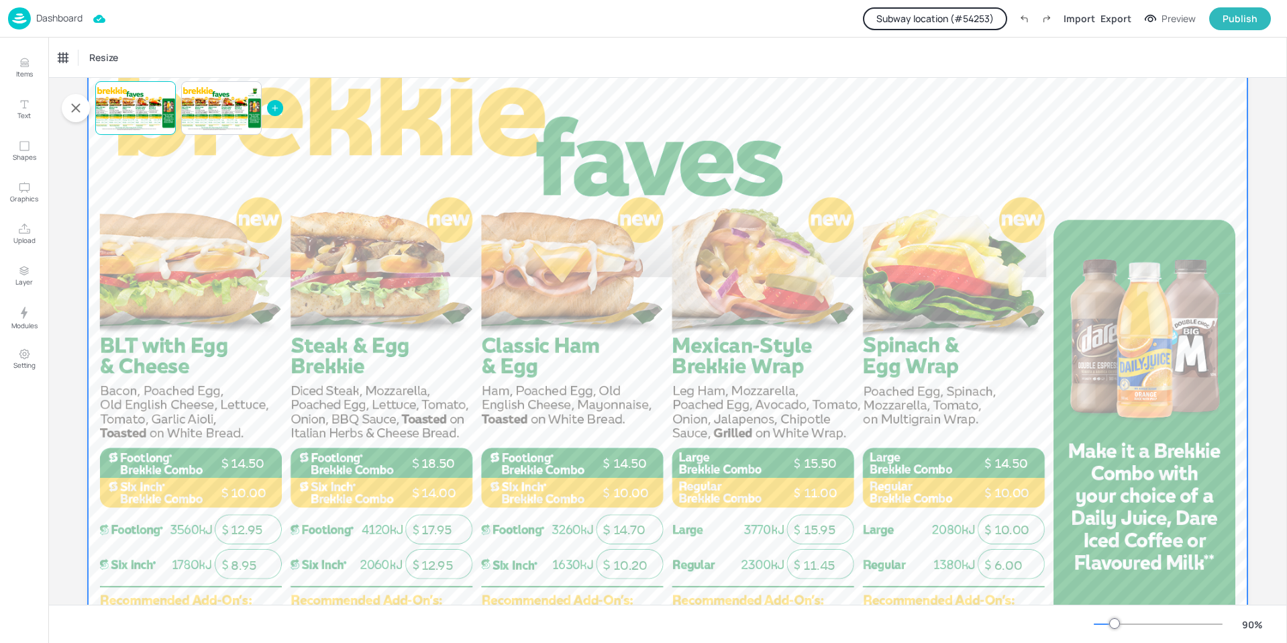
scroll to position [68, 0]
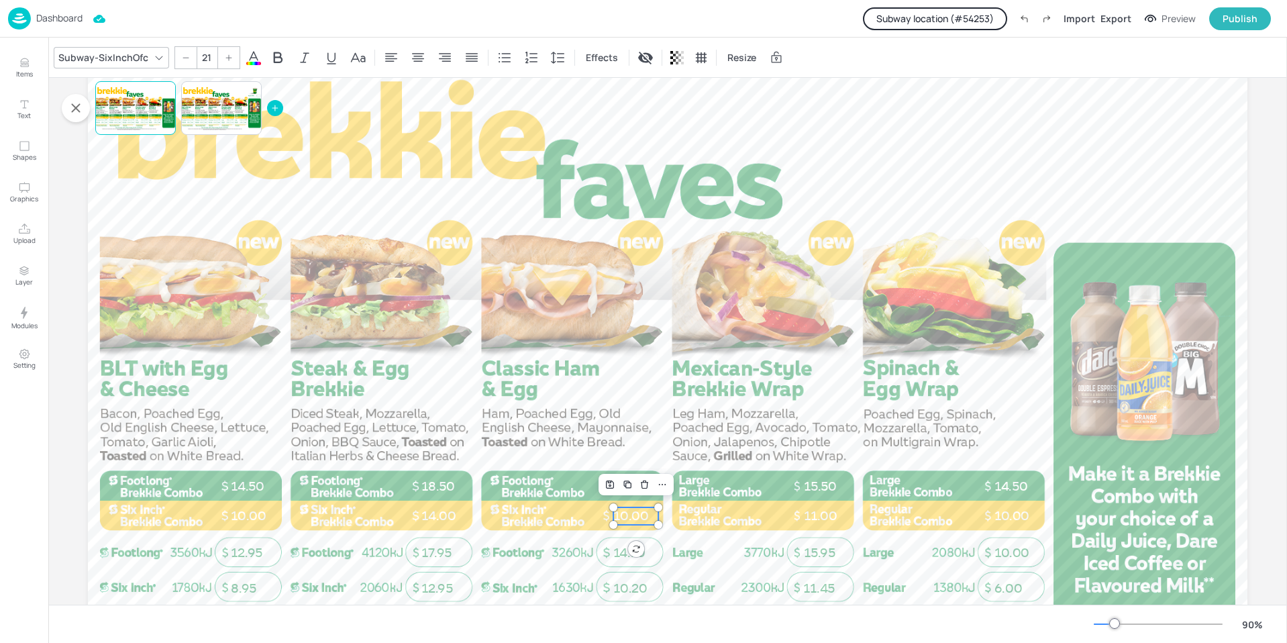
click at [624, 514] on span "10.00" at bounding box center [630, 515] width 35 height 15
click at [66, 14] on p "Dashboard" at bounding box center [59, 17] width 46 height 9
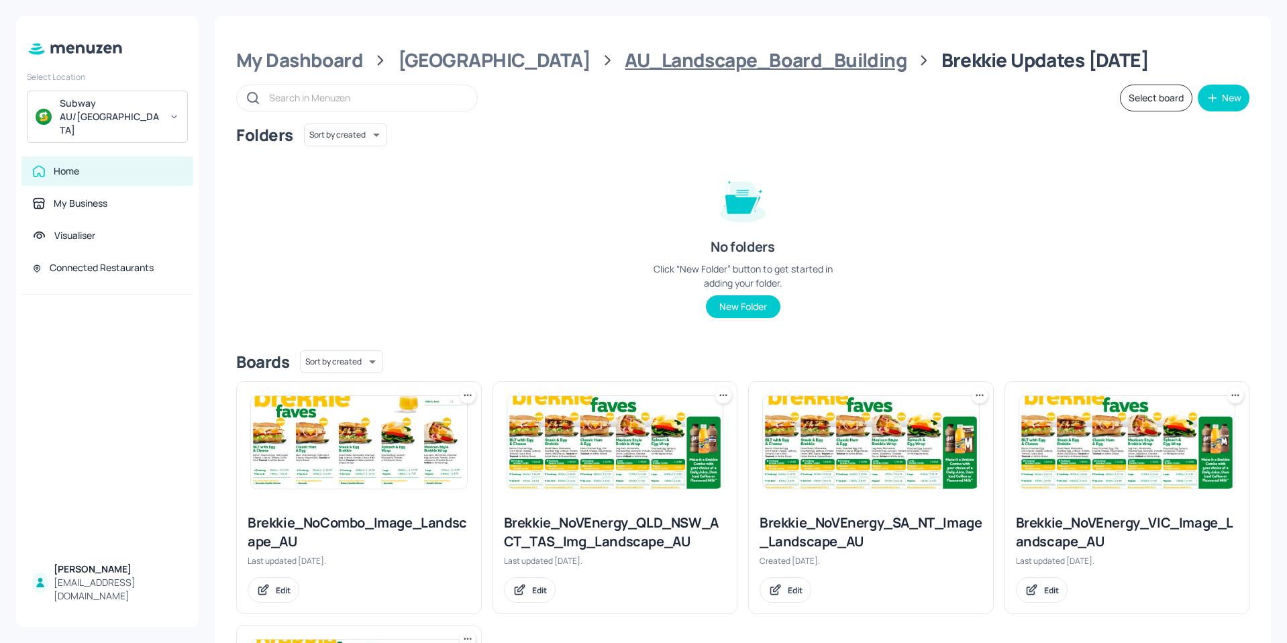
click at [677, 55] on div "AU_Landscape_Board_Building" at bounding box center [766, 60] width 282 height 24
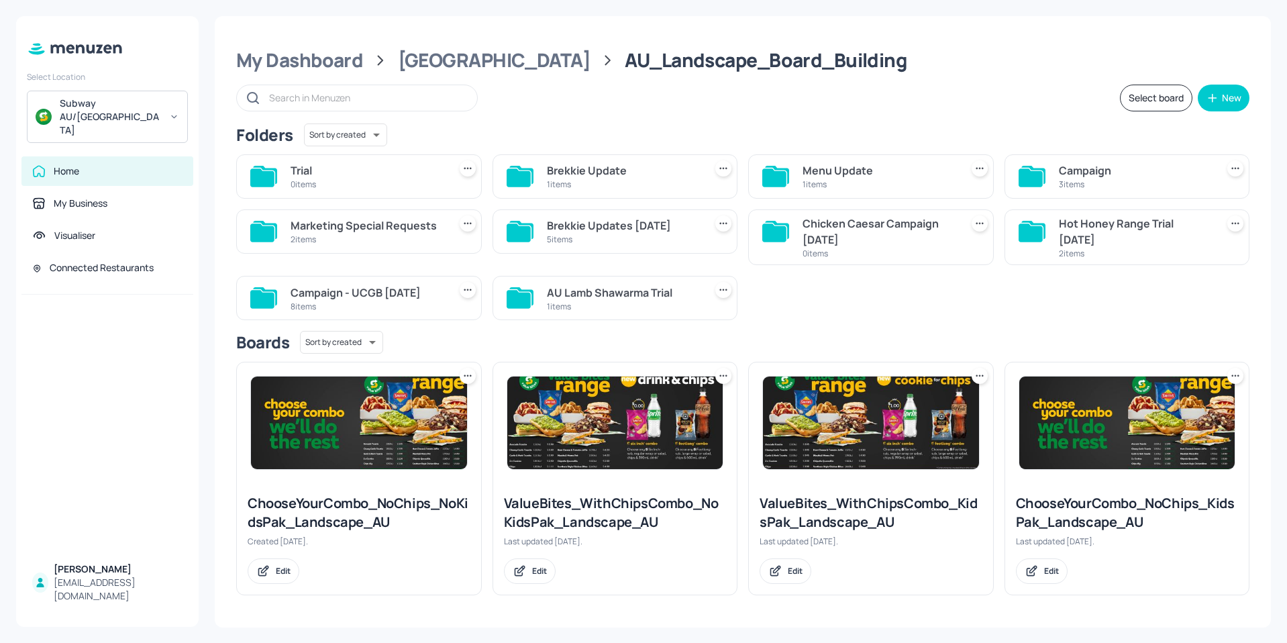
click at [1075, 168] on div "Campaign" at bounding box center [1135, 170] width 153 height 16
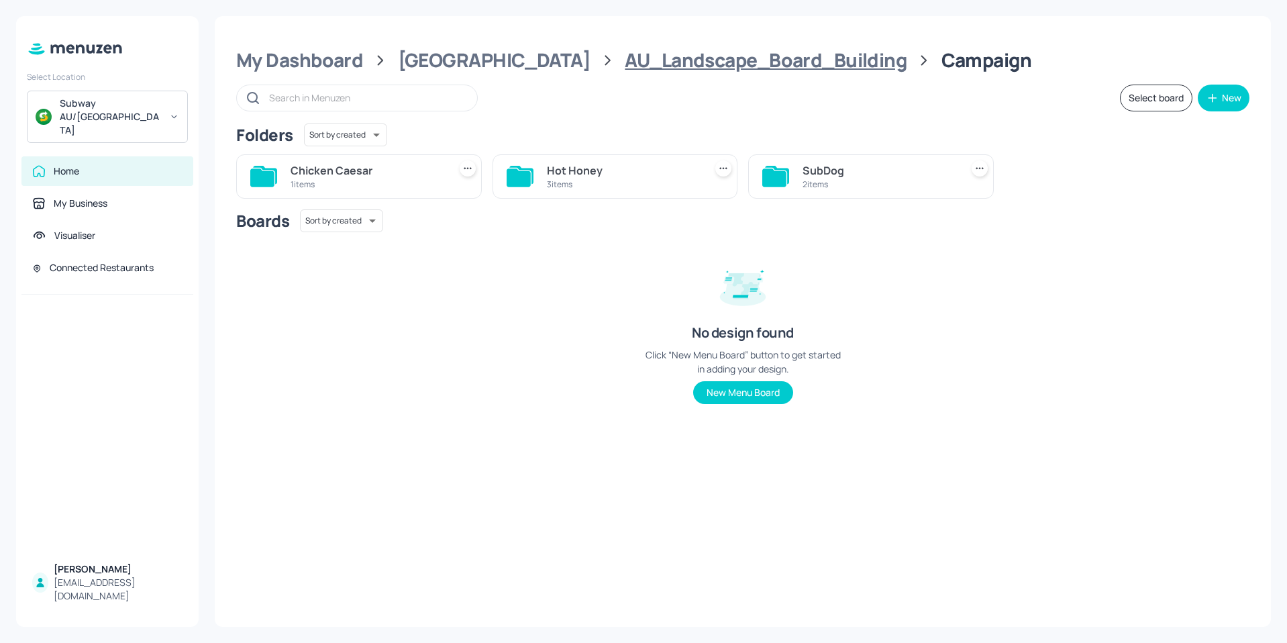
click at [671, 56] on div "AU_Landscape_Board_Building" at bounding box center [766, 60] width 282 height 24
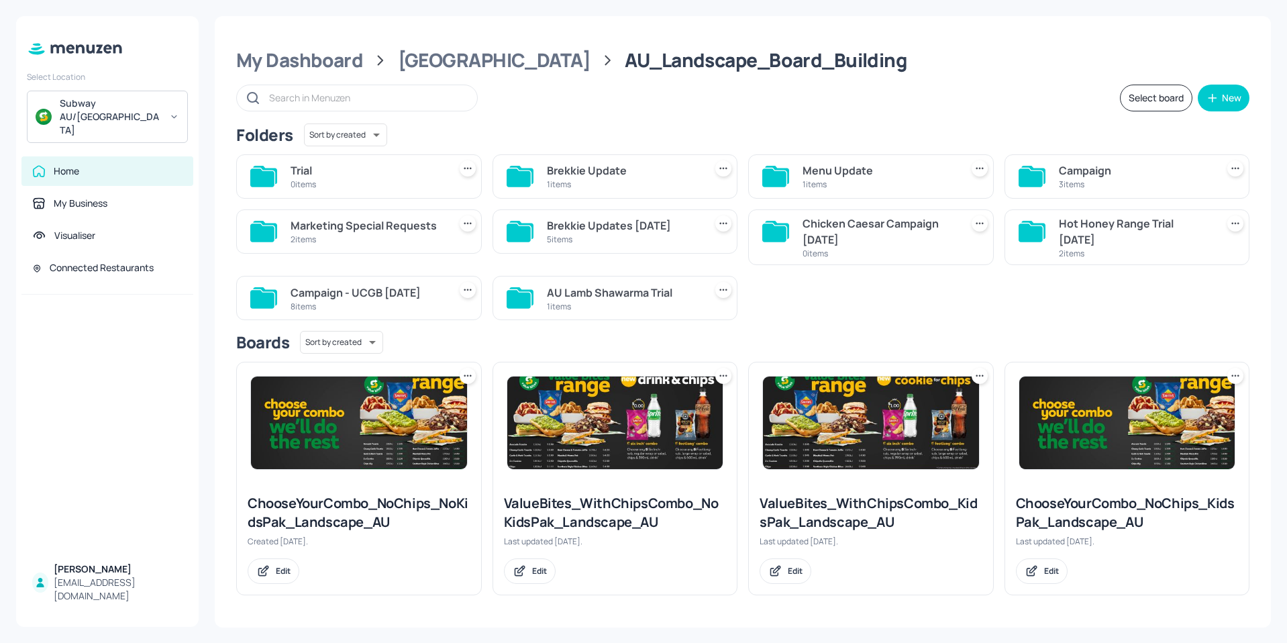
click at [564, 227] on div "Brekkie Updates [DATE]" at bounding box center [623, 225] width 153 height 16
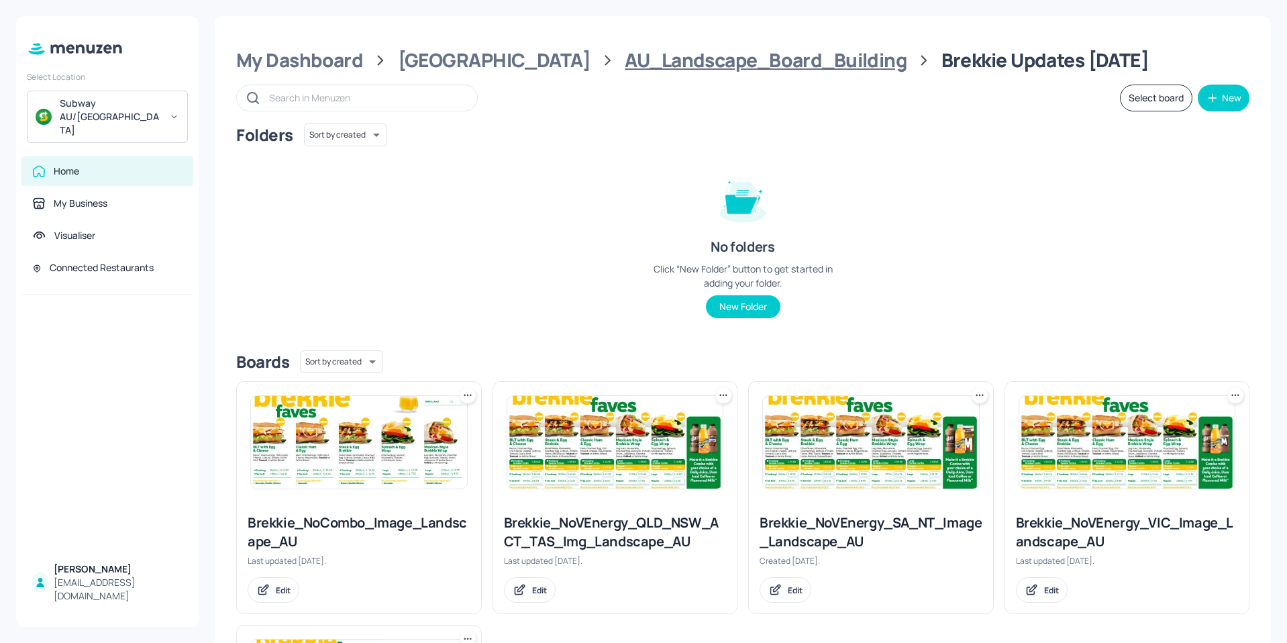
click at [634, 60] on div "AU_Landscape_Board_Building" at bounding box center [766, 60] width 282 height 24
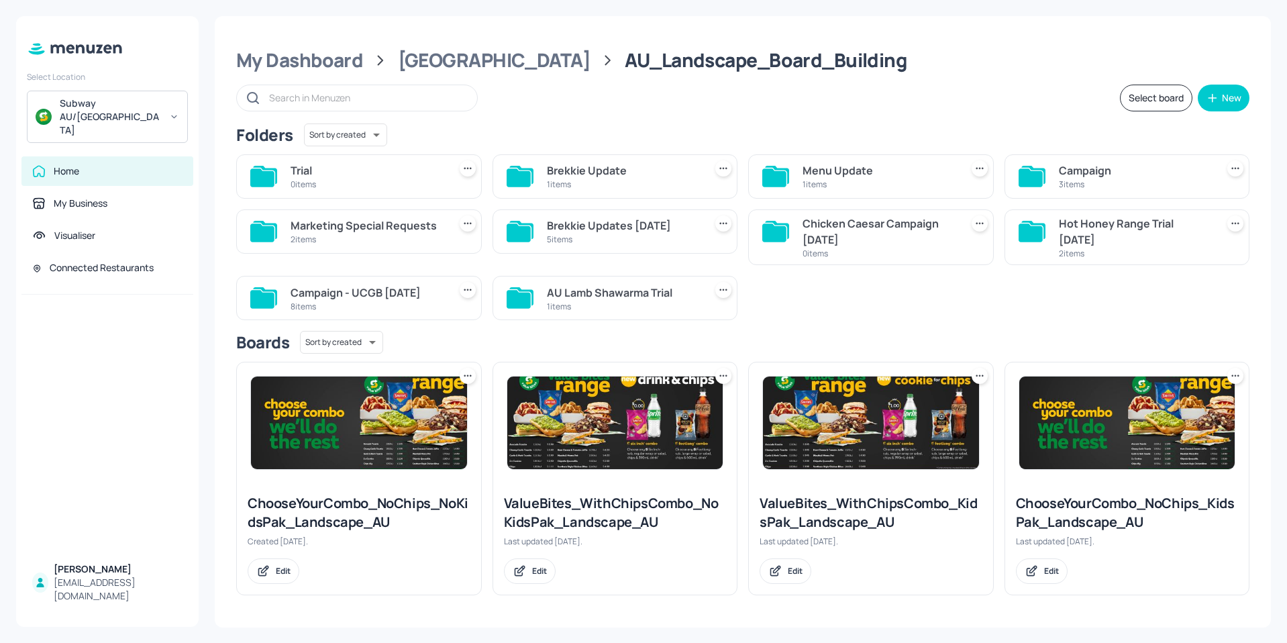
click at [354, 302] on div "8 items" at bounding box center [367, 306] width 153 height 11
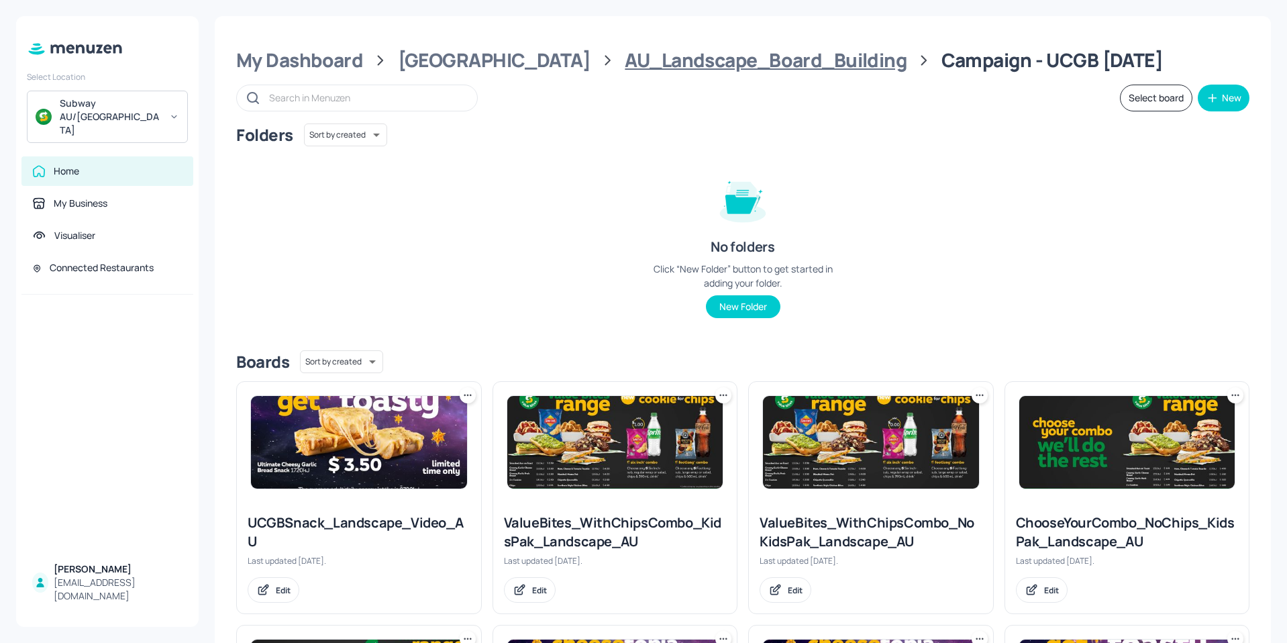
click at [649, 62] on div "AU_Landscape_Board_Building" at bounding box center [766, 60] width 282 height 24
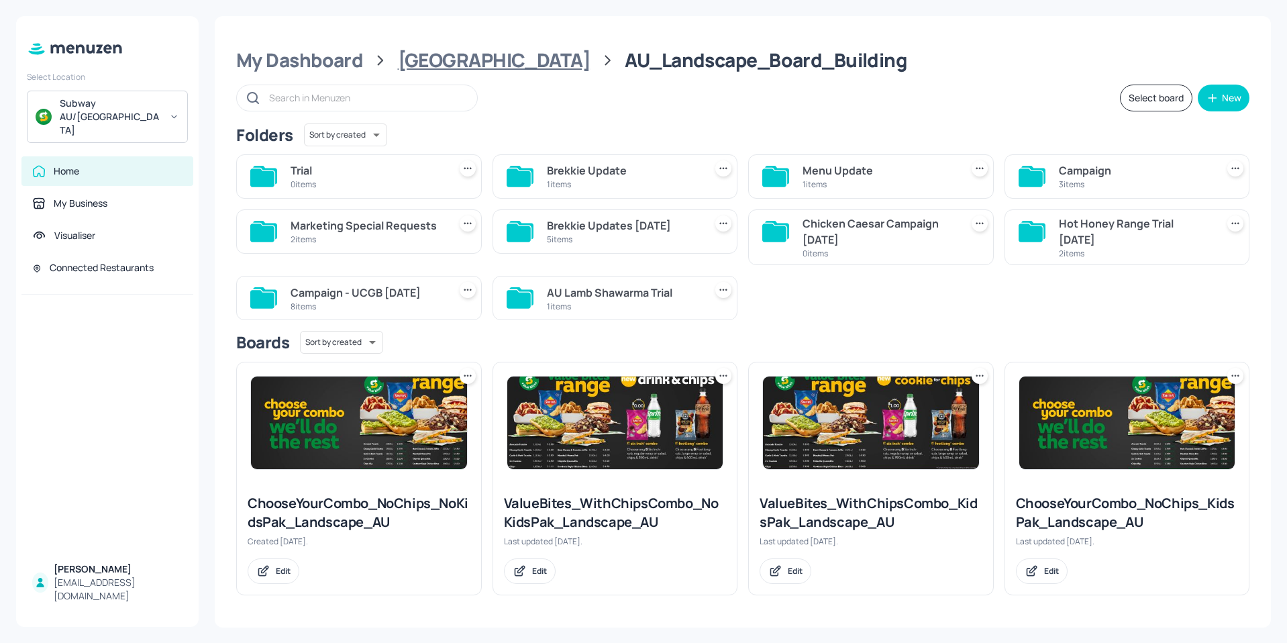
click at [457, 64] on div "[GEOGRAPHIC_DATA]" at bounding box center [494, 60] width 193 height 24
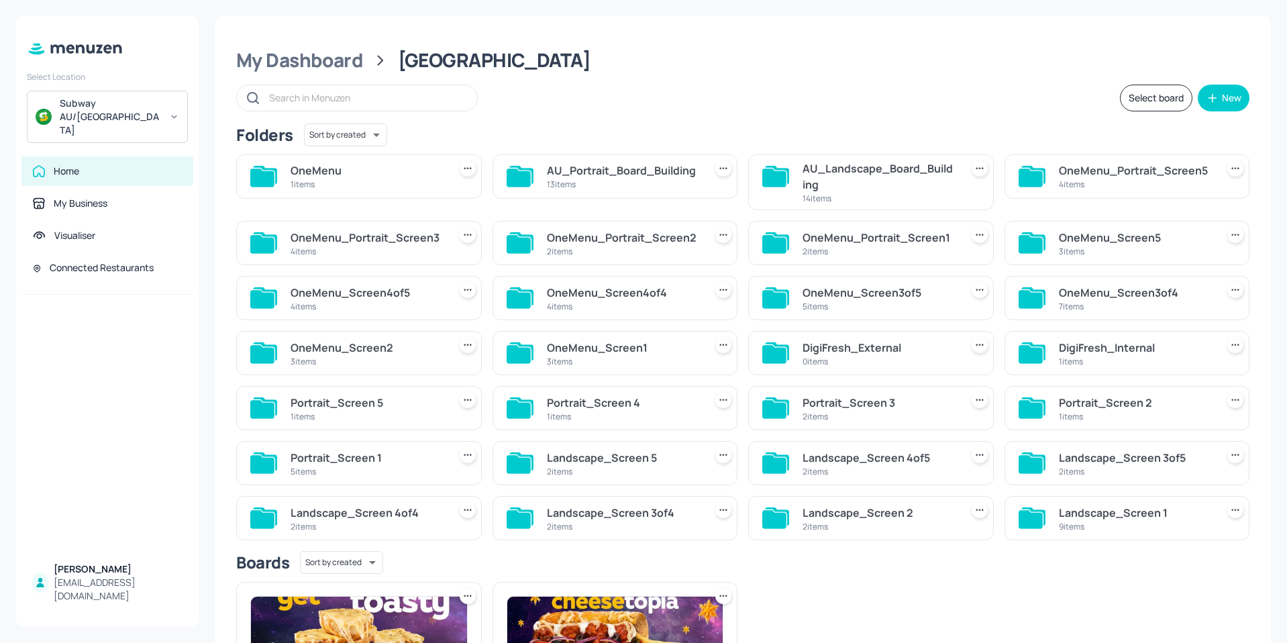
click at [577, 359] on div "3 items" at bounding box center [623, 361] width 153 height 11
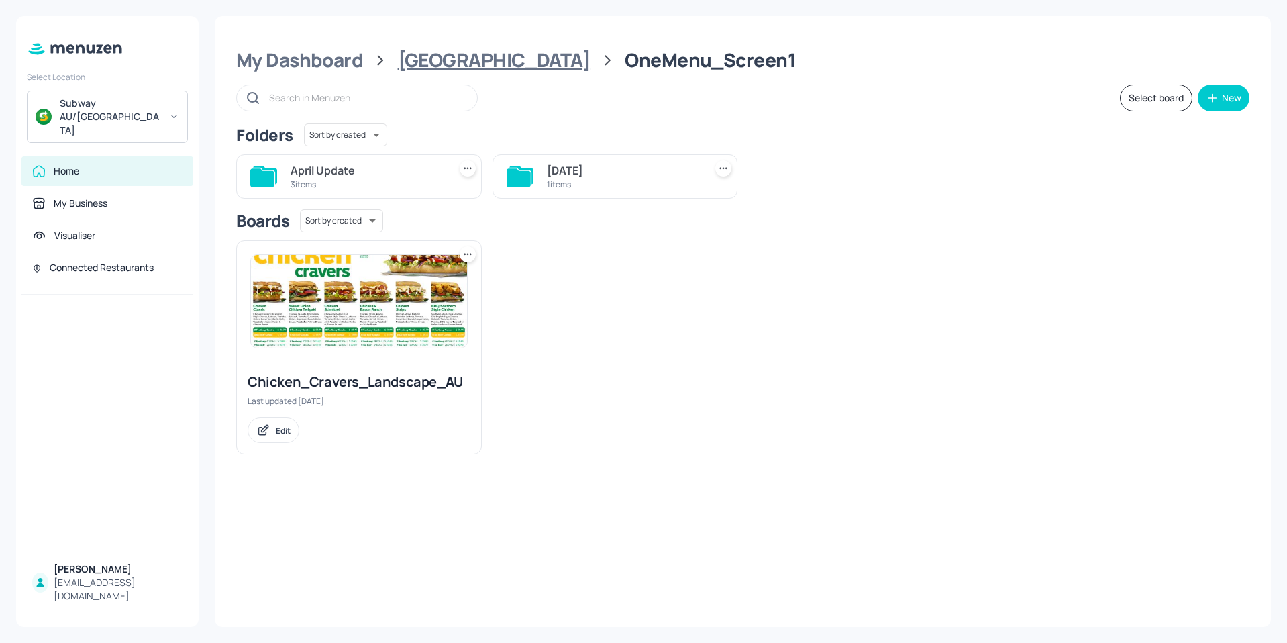
click at [434, 50] on div "[GEOGRAPHIC_DATA]" at bounding box center [494, 60] width 193 height 24
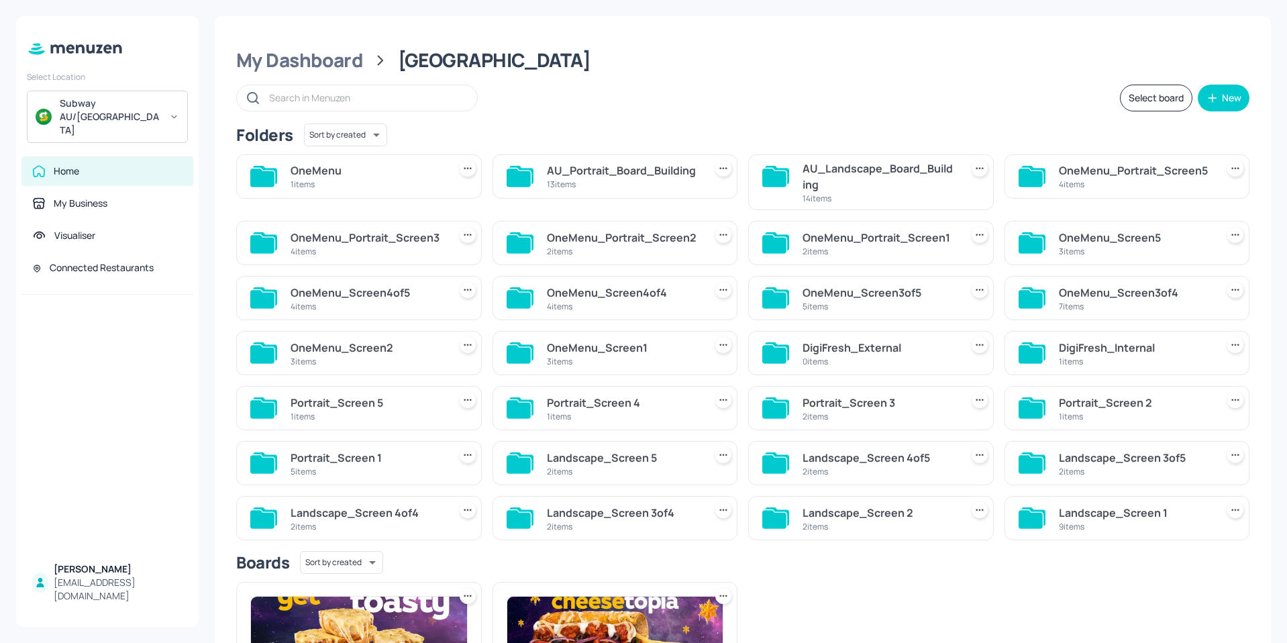
click at [857, 175] on div "AU_Landscape_Board_Building" at bounding box center [879, 176] width 153 height 32
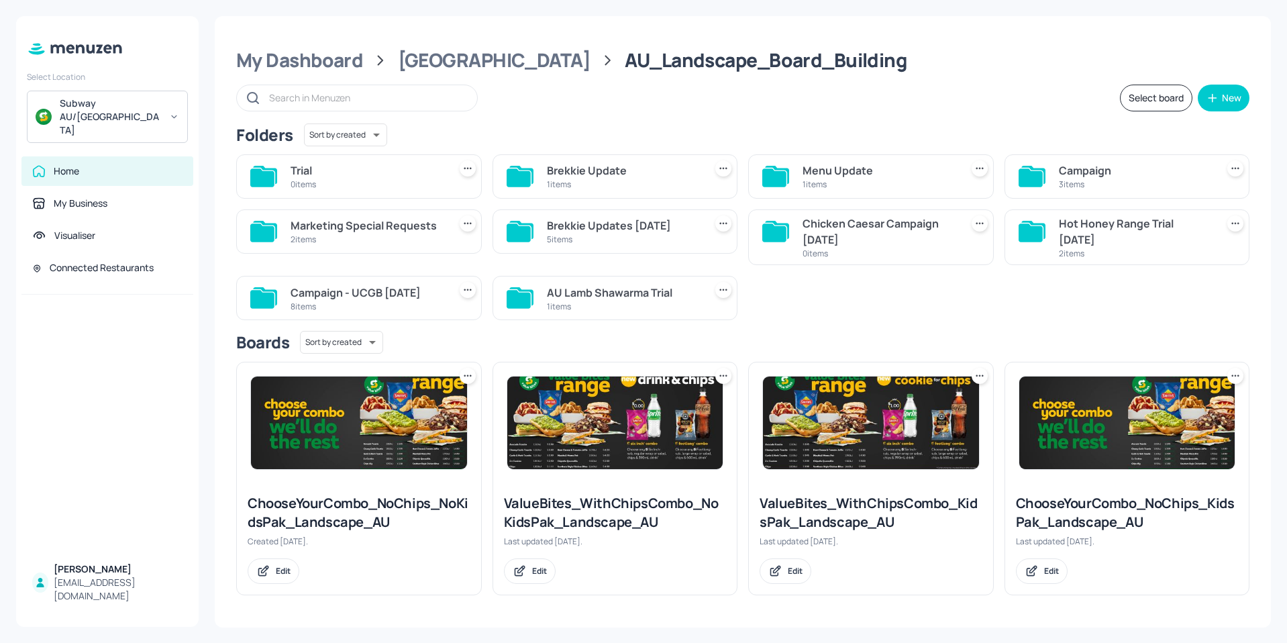
click at [803, 175] on div "Menu Update" at bounding box center [879, 170] width 153 height 16
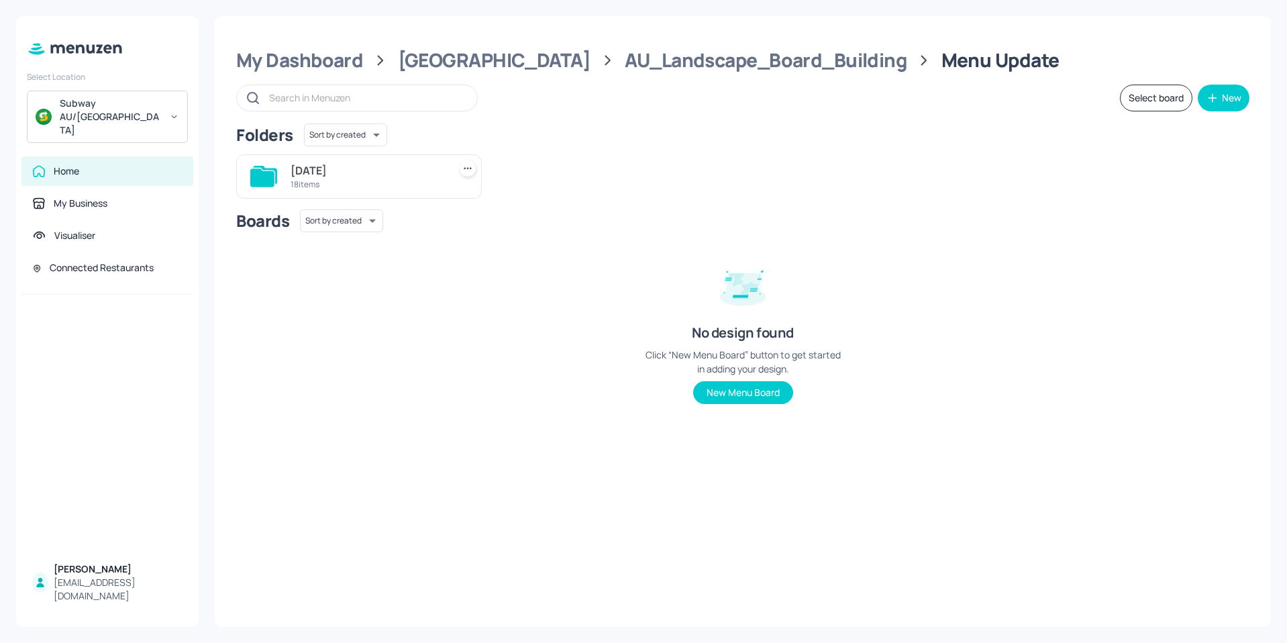
click at [338, 182] on div "18 items" at bounding box center [367, 184] width 153 height 11
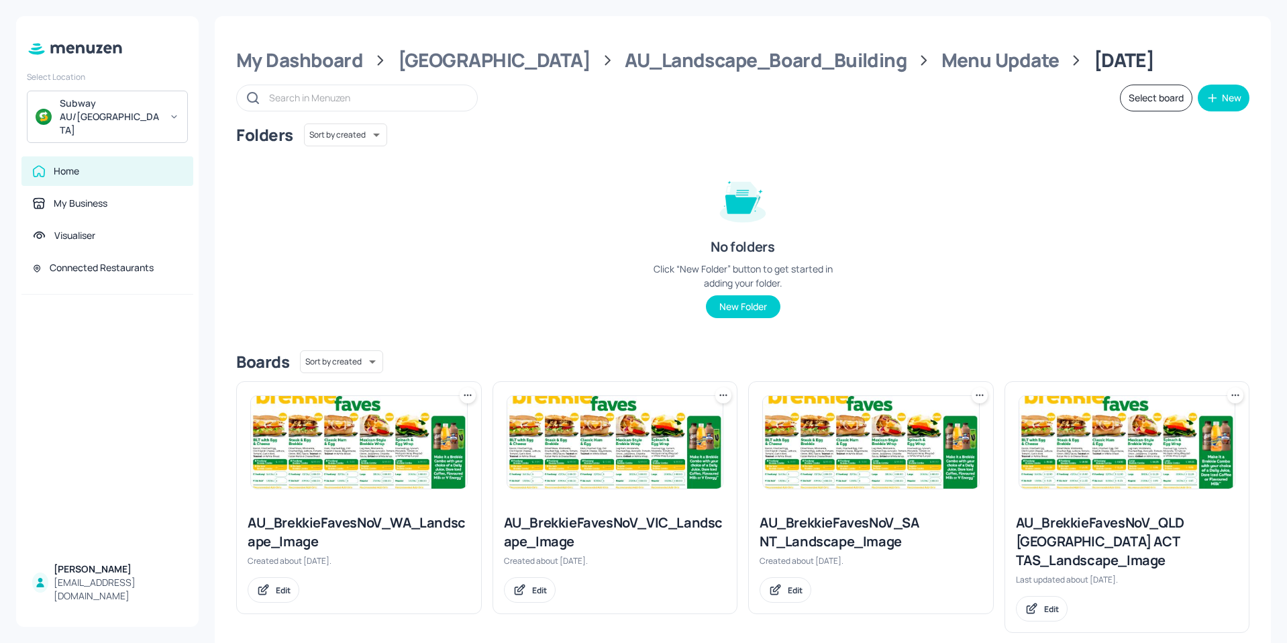
click at [633, 451] on img at bounding box center [615, 442] width 216 height 93
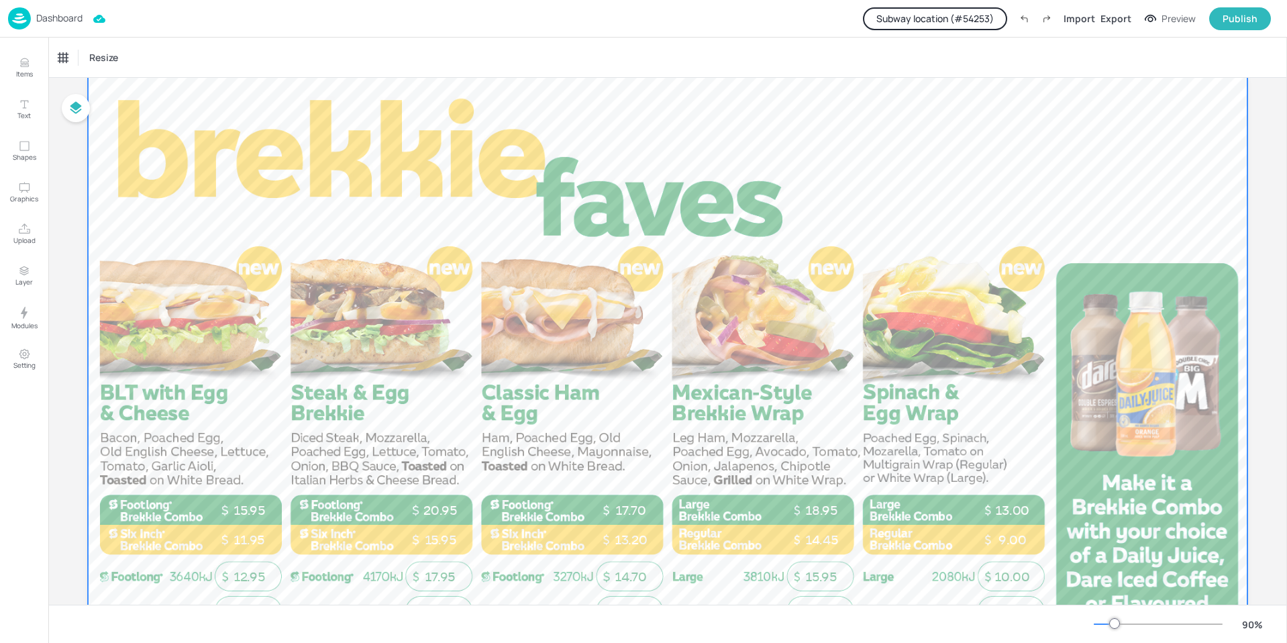
scroll to position [67, 0]
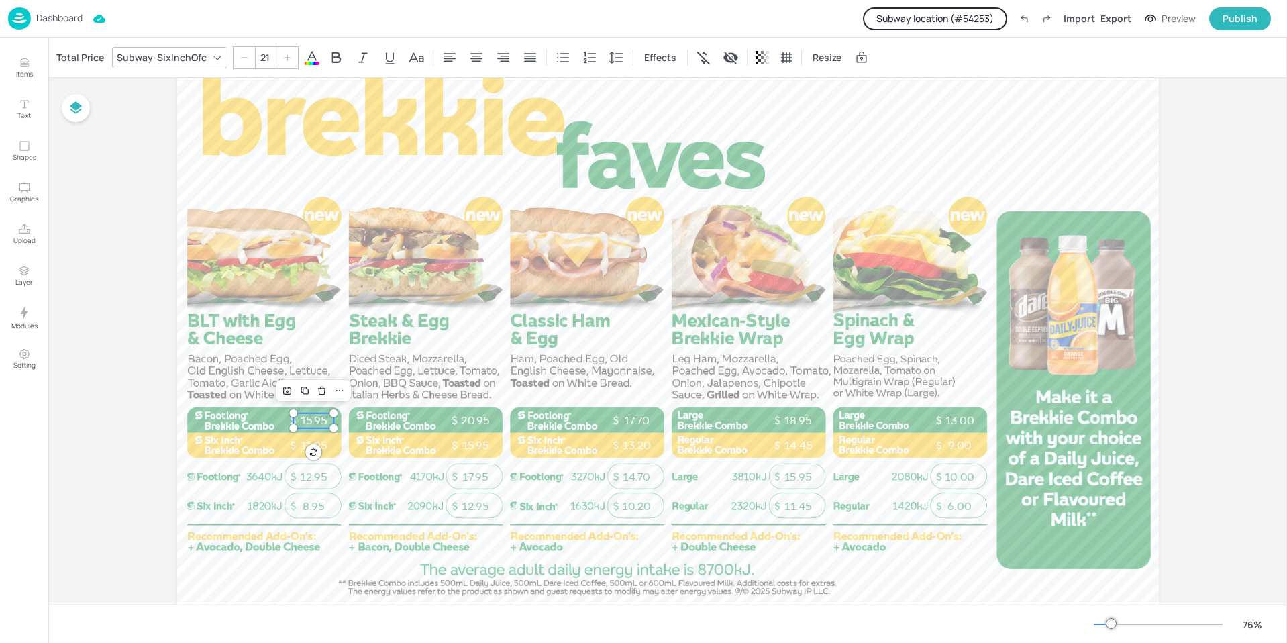
click at [307, 424] on p "15.95" at bounding box center [313, 420] width 40 height 15
click at [72, 54] on div "Total Price" at bounding box center [80, 57] width 53 height 21
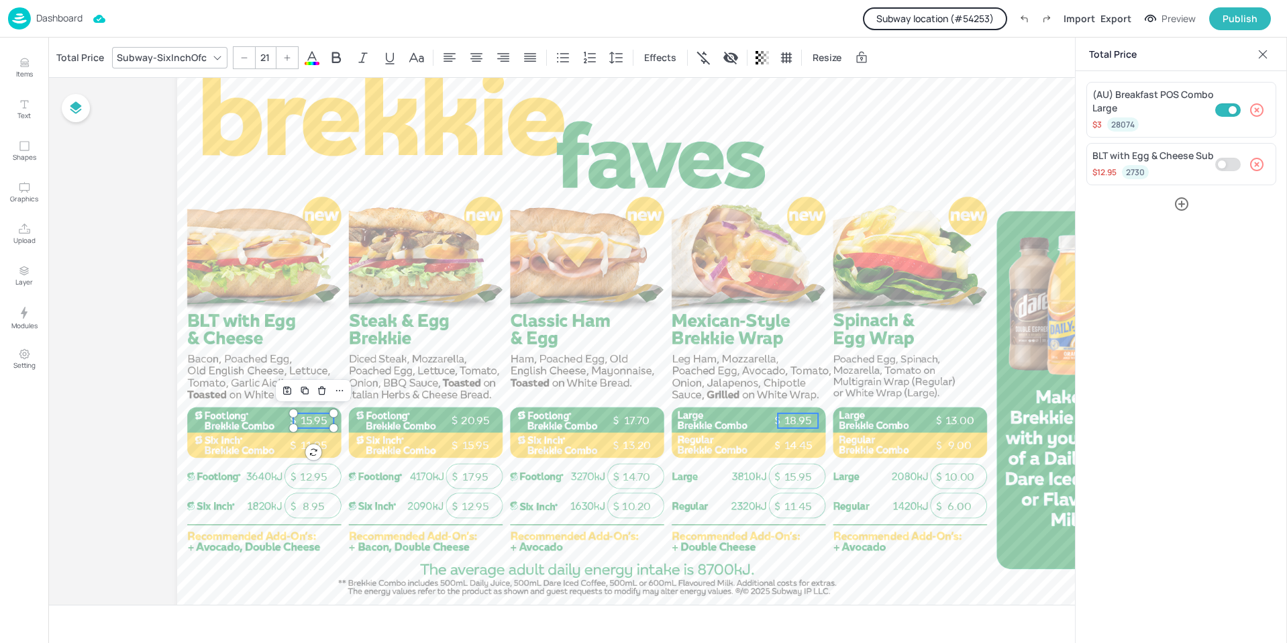
type input "--"
checkbox input "true"
click at [797, 422] on p "18.95" at bounding box center [798, 420] width 40 height 15
click at [477, 423] on p "20.95" at bounding box center [475, 420] width 40 height 15
type input "--"
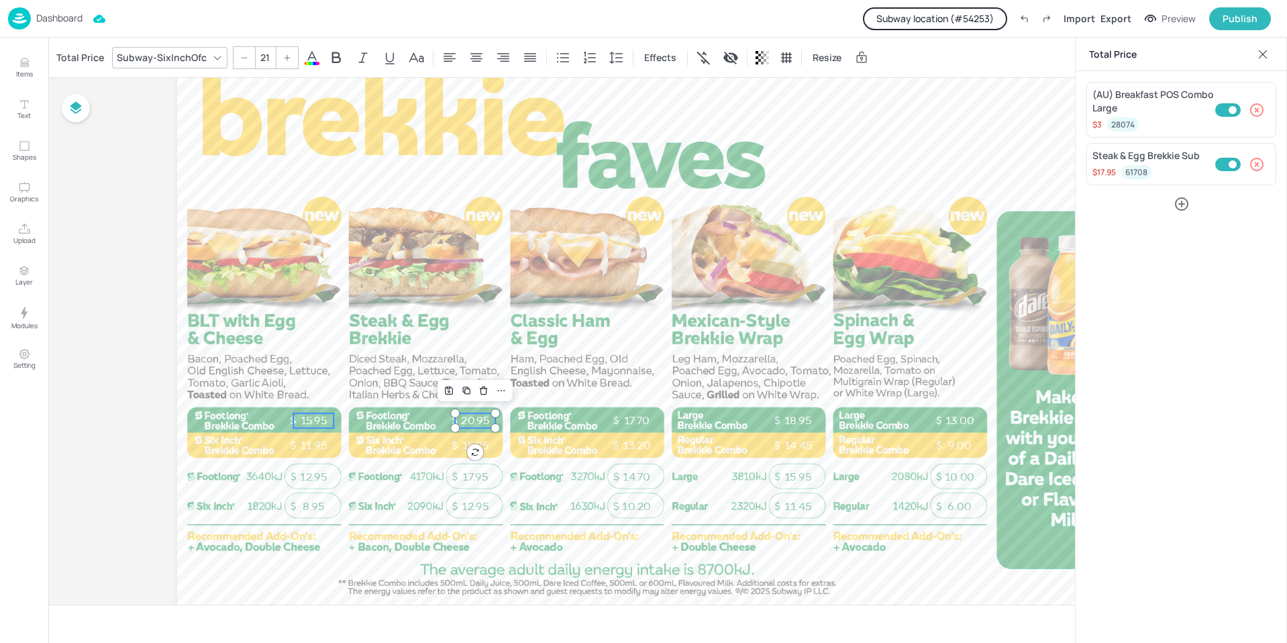
checkbox input "false"
type input "21"
click at [311, 420] on p "15.95" at bounding box center [313, 420] width 40 height 15
click at [1263, 50] on icon at bounding box center [1263, 54] width 13 height 13
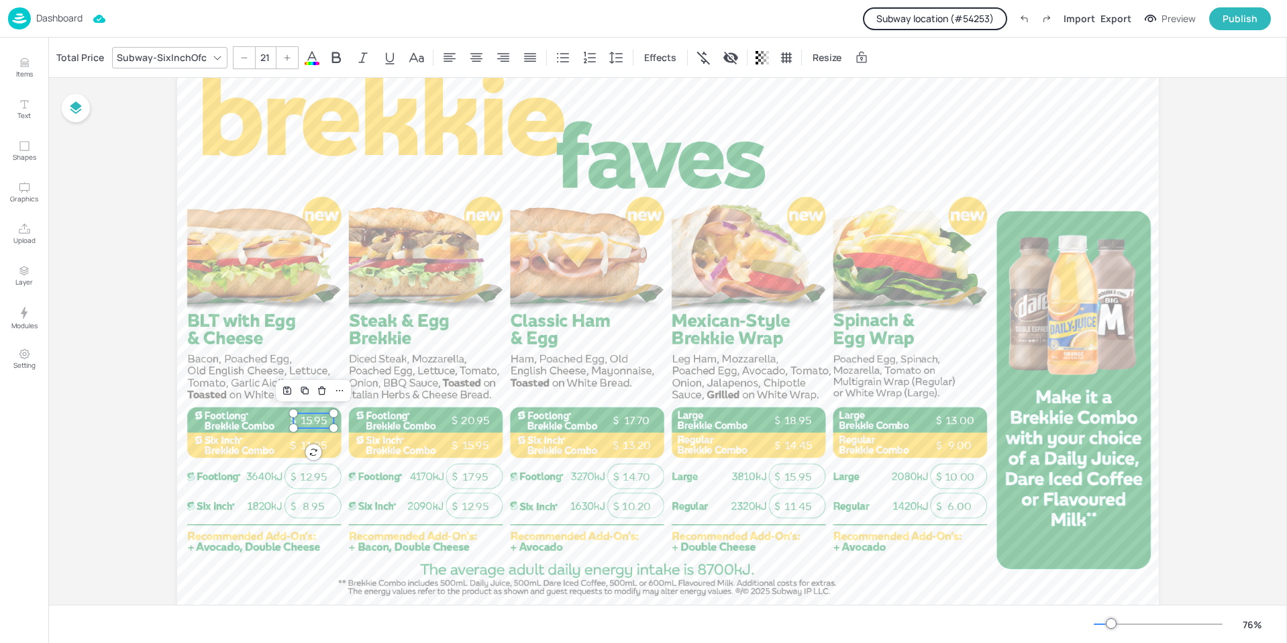
click at [56, 13] on p "Dashboard" at bounding box center [59, 17] width 46 height 9
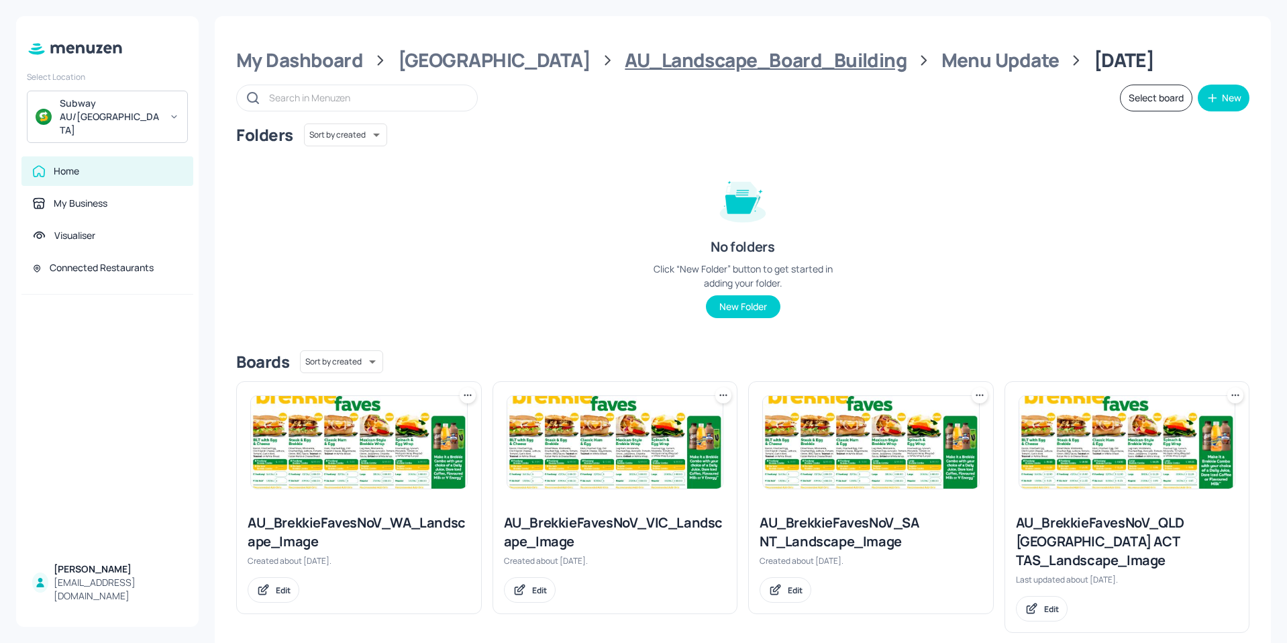
click at [651, 70] on div "AU_Landscape_Board_Building" at bounding box center [766, 60] width 282 height 24
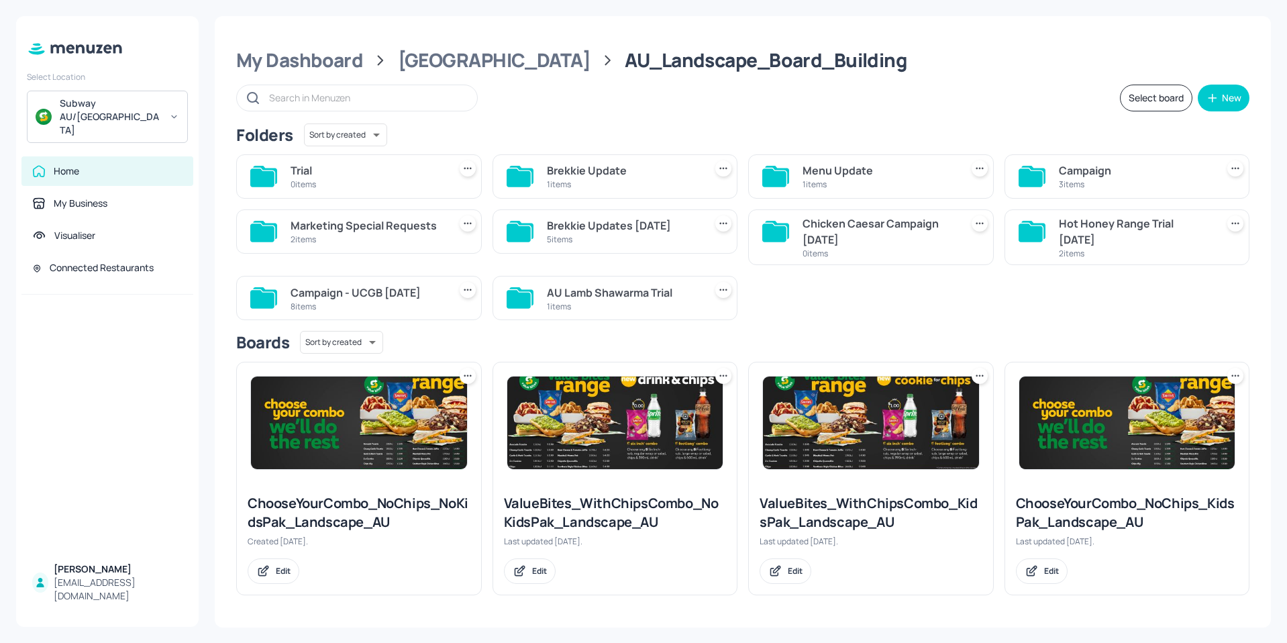
click at [585, 172] on div "Brekkie Update" at bounding box center [623, 170] width 153 height 16
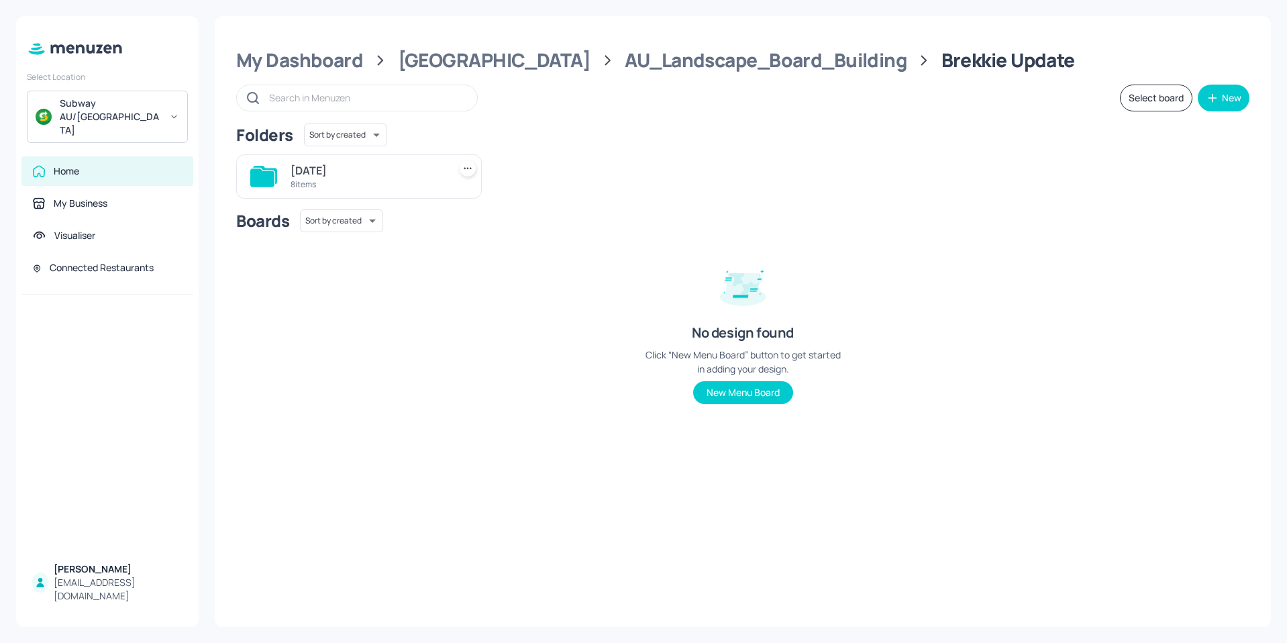
click at [336, 180] on div "8 items" at bounding box center [367, 184] width 153 height 11
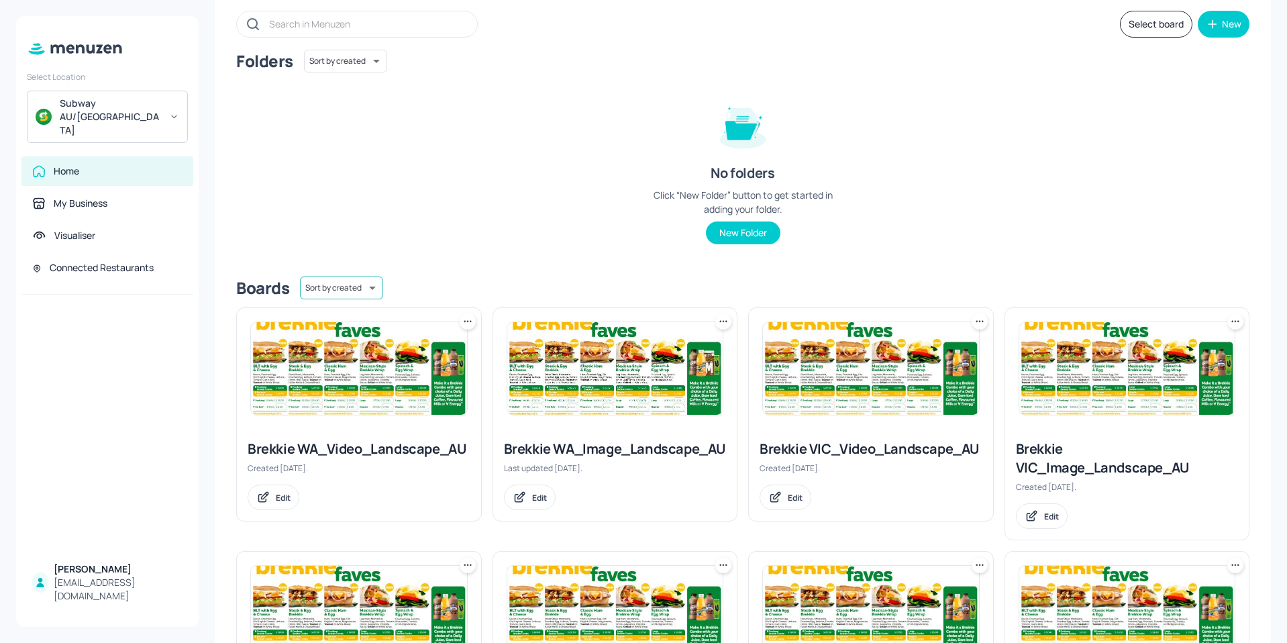
scroll to position [229, 0]
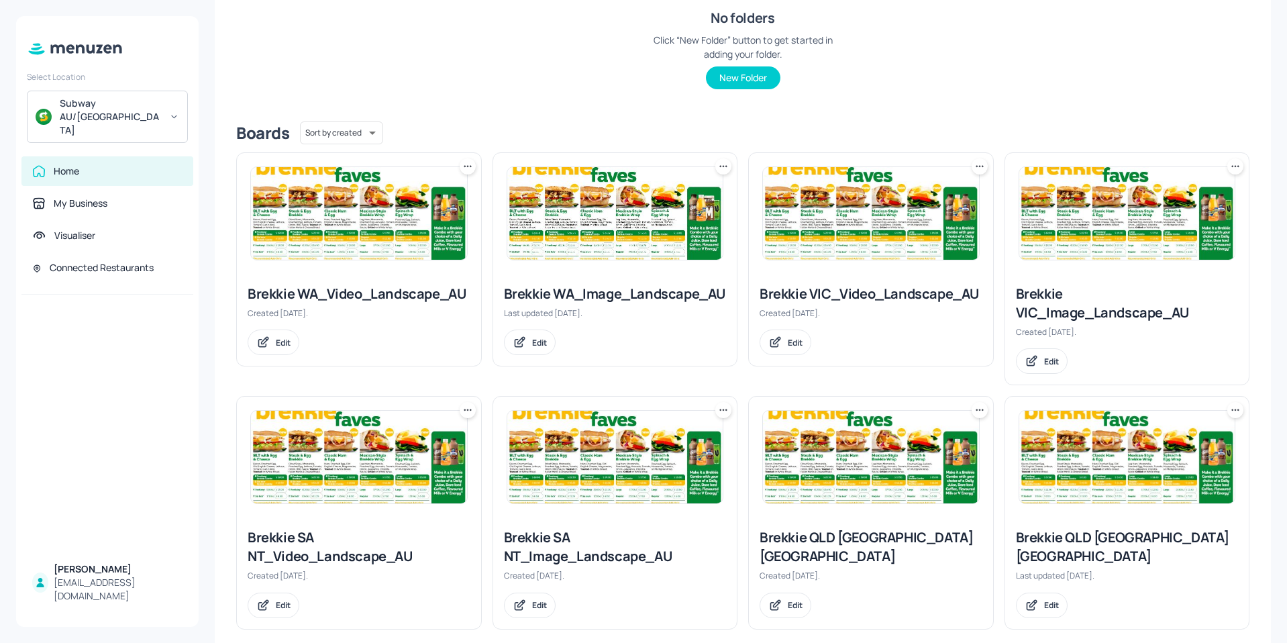
click at [1101, 240] on img at bounding box center [1128, 213] width 216 height 93
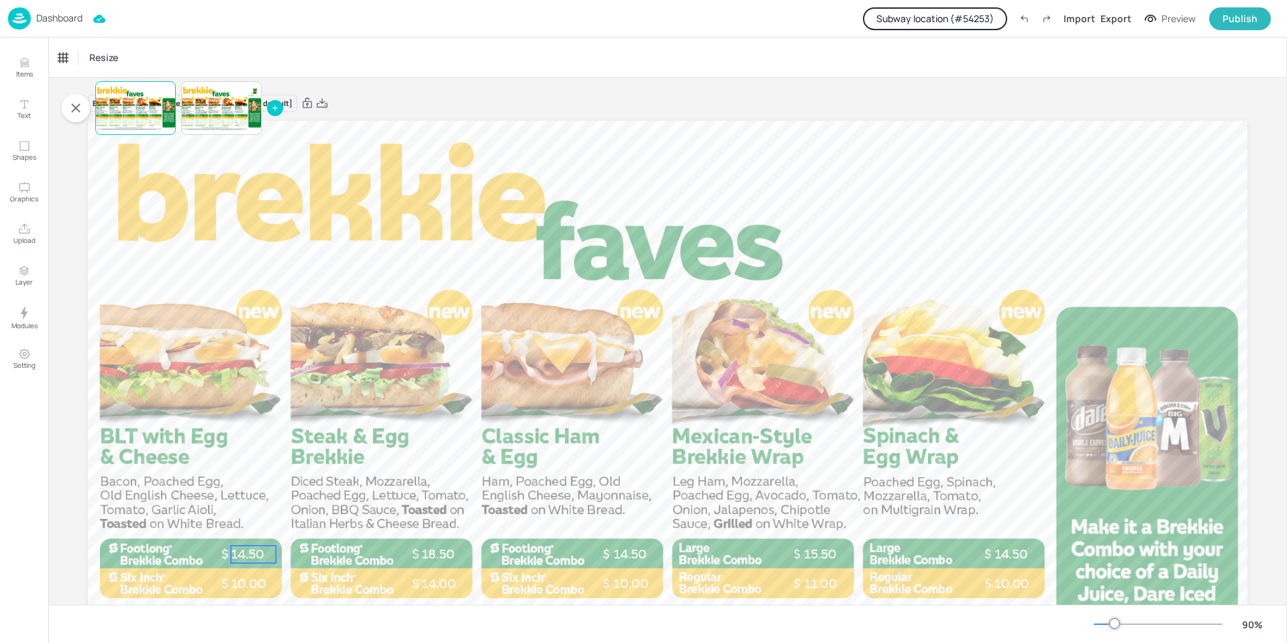
click at [240, 552] on span "14.50" at bounding box center [248, 553] width 34 height 15
click at [245, 555] on span "14.50" at bounding box center [248, 553] width 34 height 15
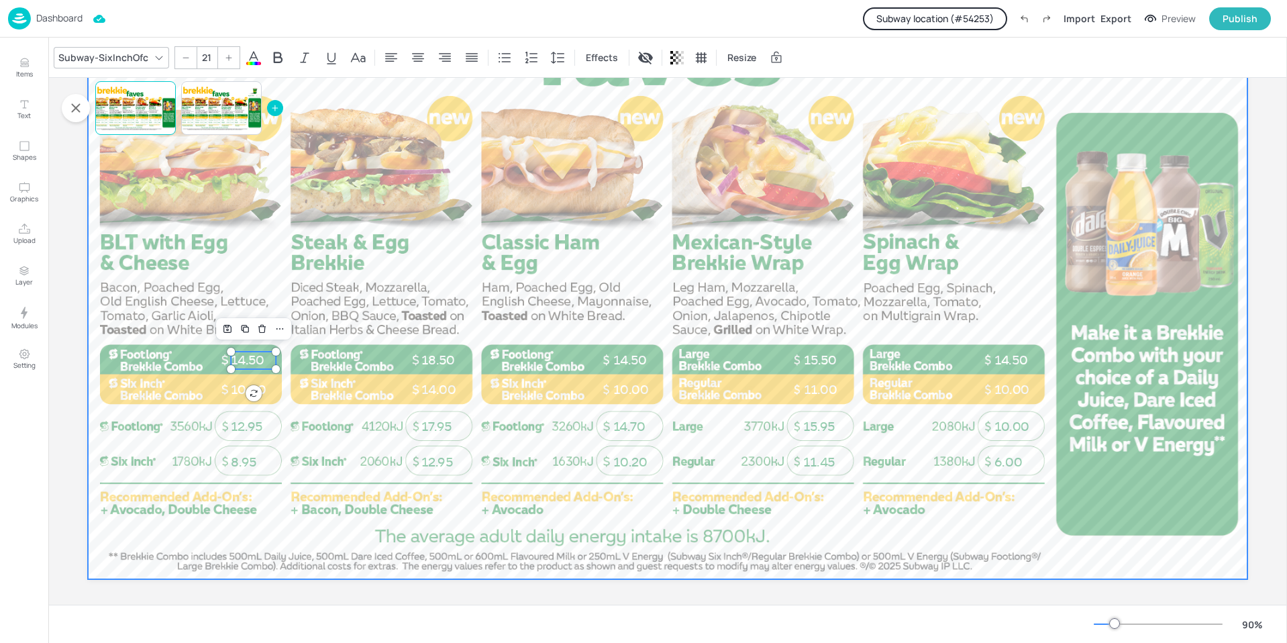
scroll to position [201, 0]
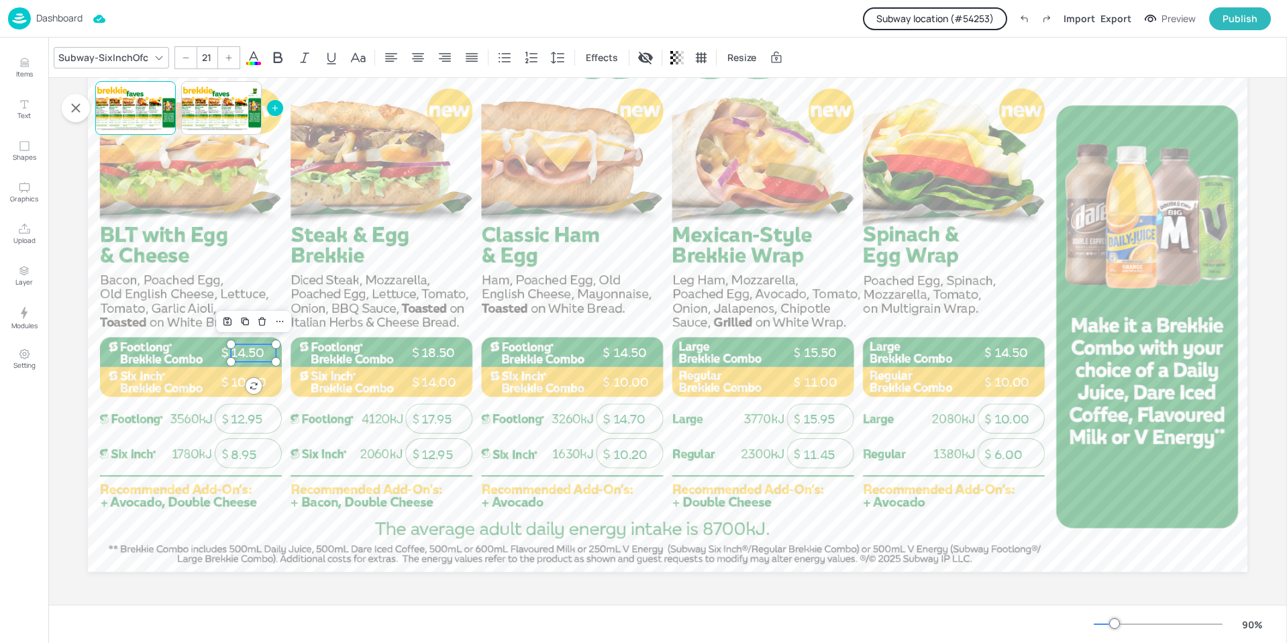
click at [54, 15] on p "Dashboard" at bounding box center [59, 17] width 46 height 9
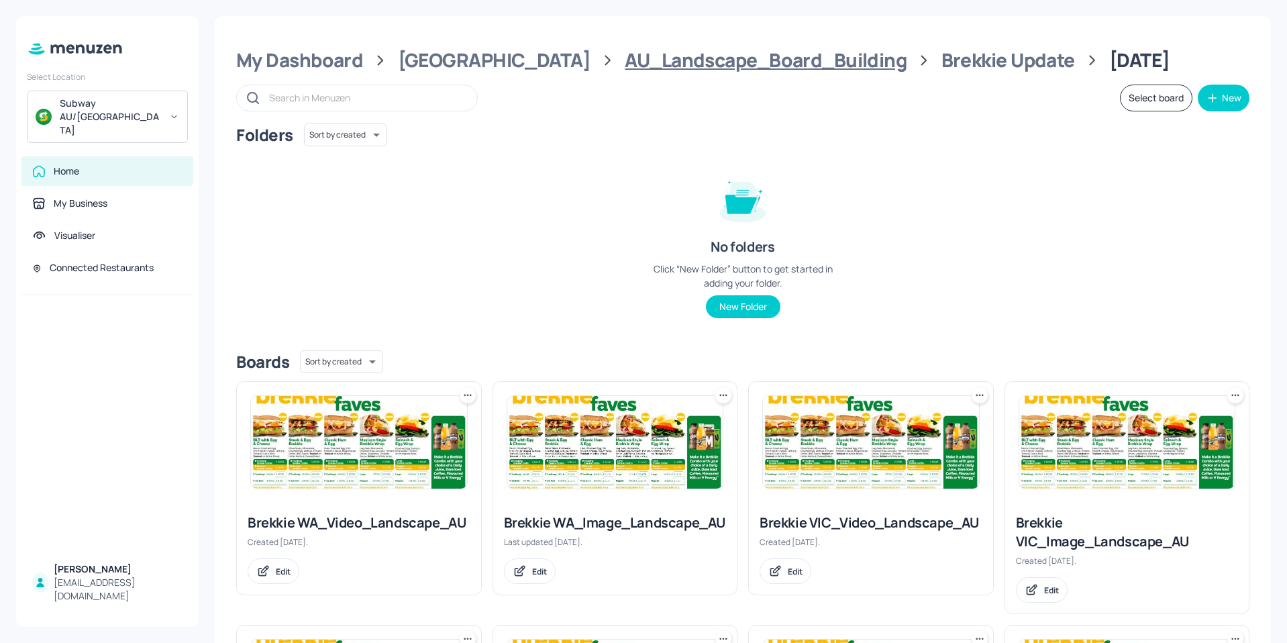
click at [665, 64] on div "AU_Landscape_Board_Building" at bounding box center [766, 60] width 282 height 24
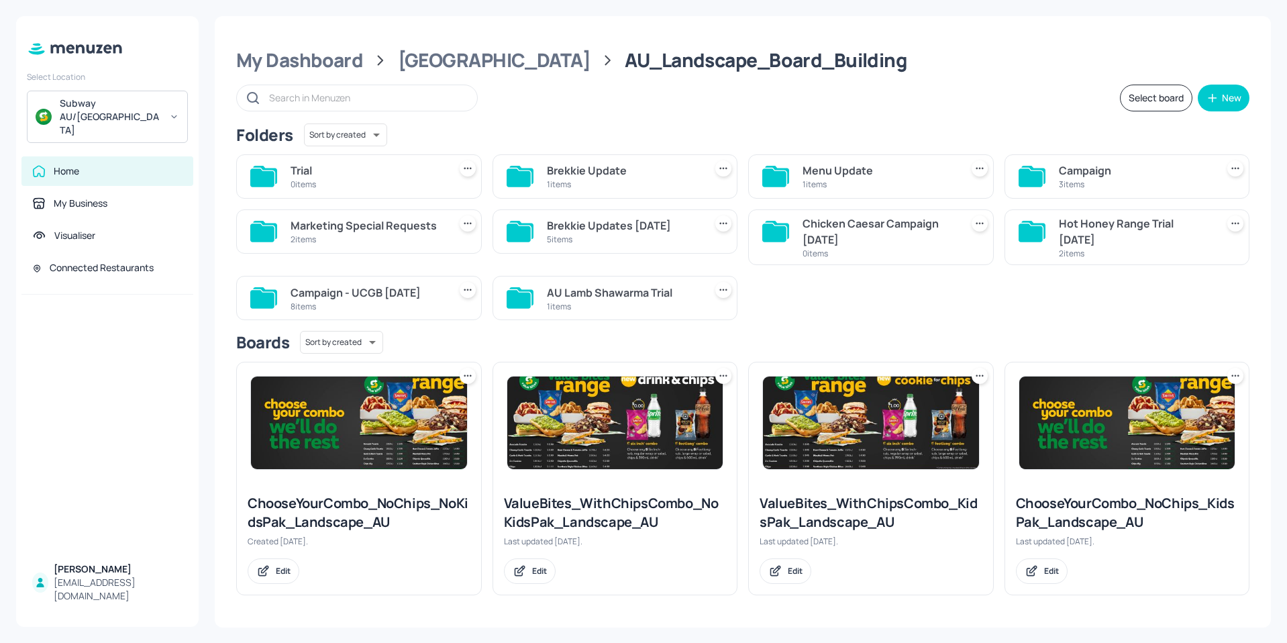
click at [844, 182] on div "1 items" at bounding box center [879, 184] width 153 height 11
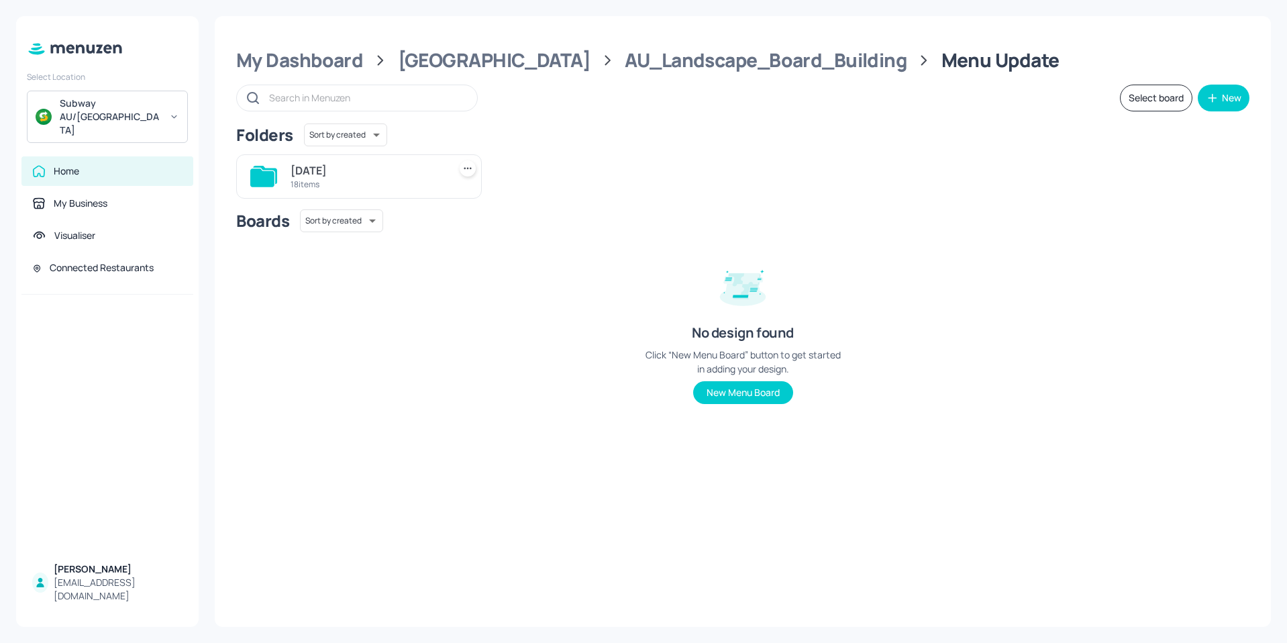
click at [320, 164] on div "[DATE]" at bounding box center [367, 170] width 153 height 16
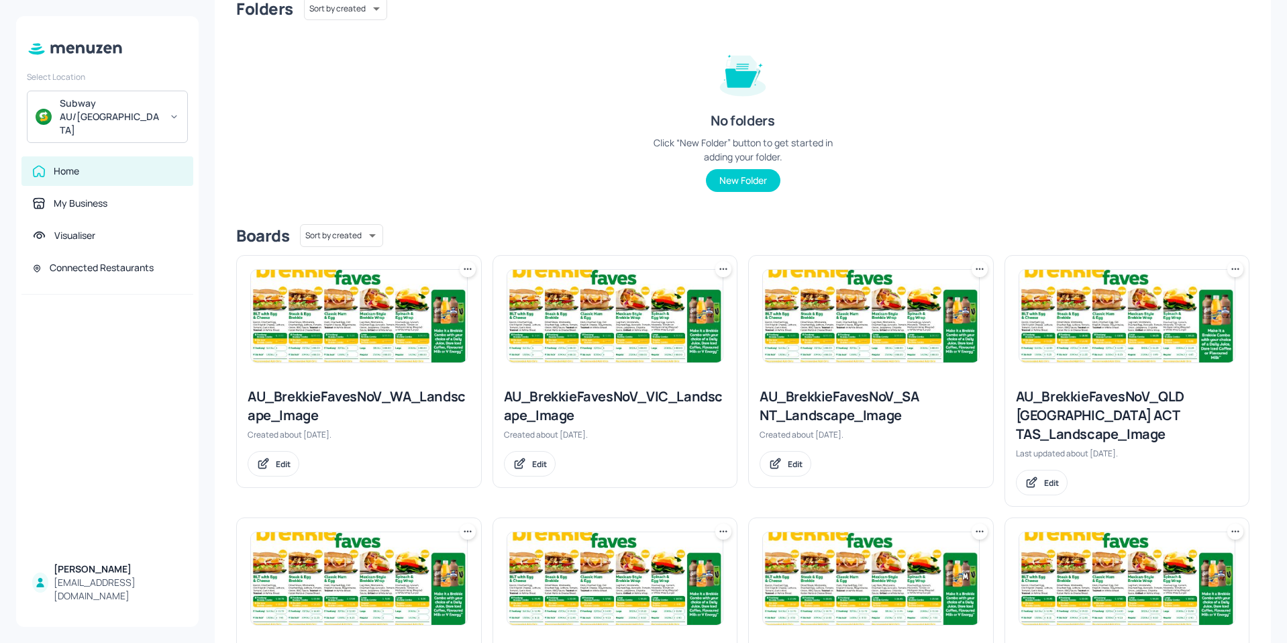
scroll to position [134, 0]
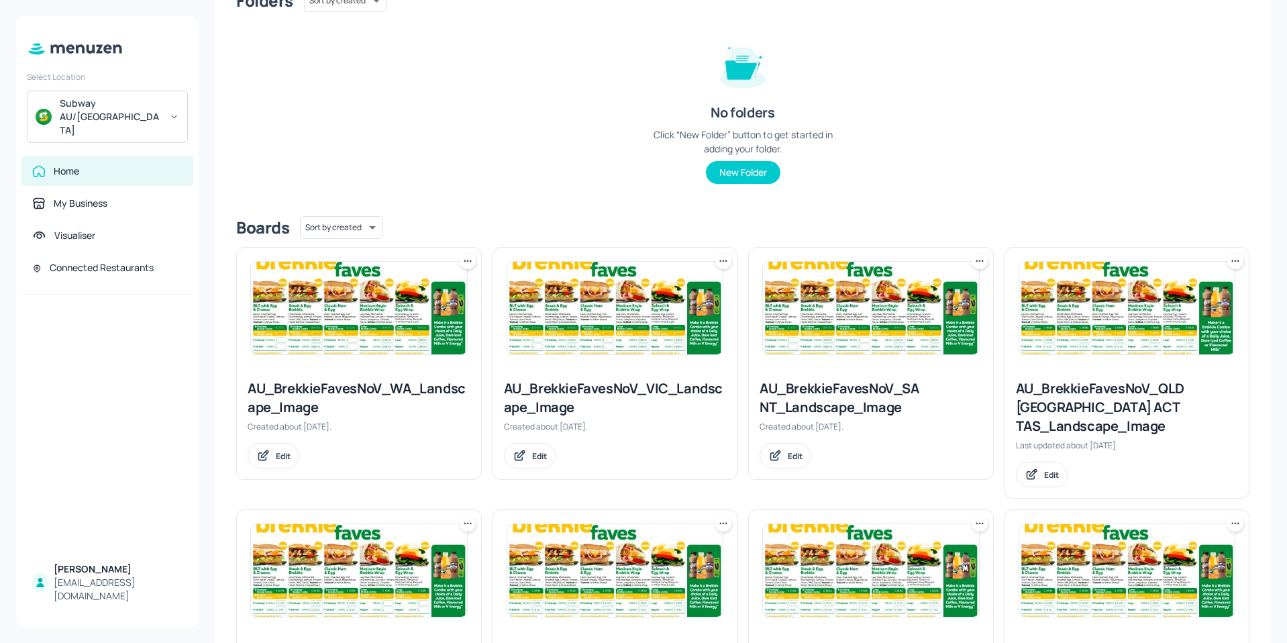
click at [657, 329] on img at bounding box center [615, 308] width 216 height 93
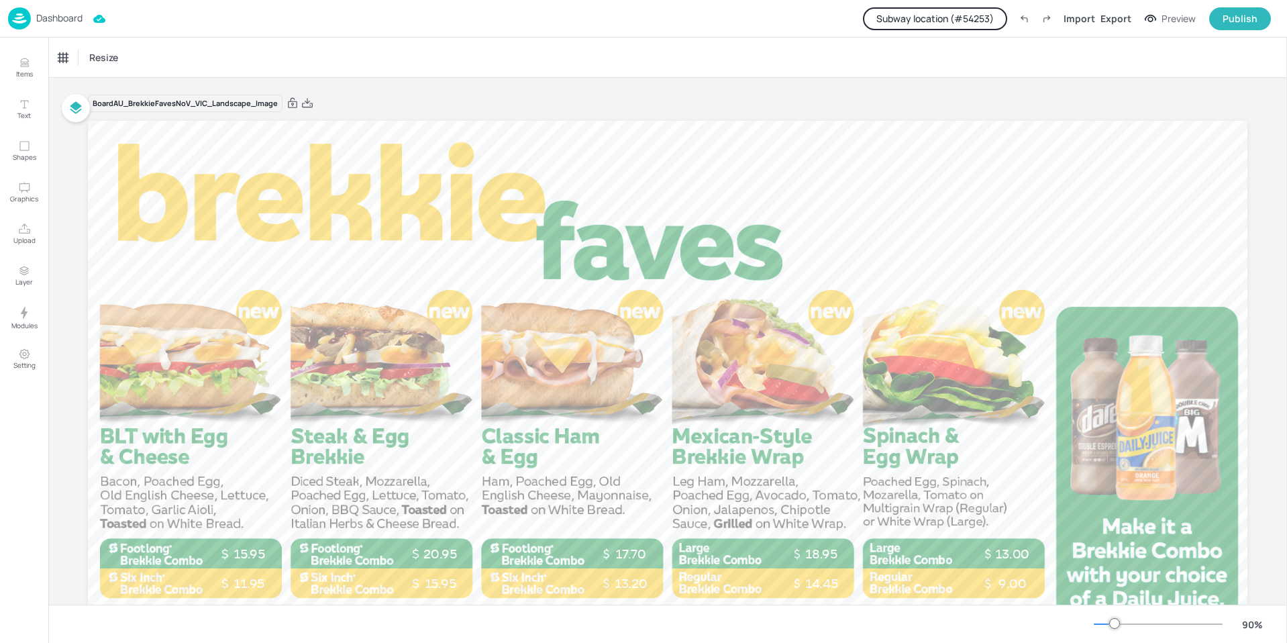
click at [58, 19] on p "Dashboard" at bounding box center [59, 17] width 46 height 9
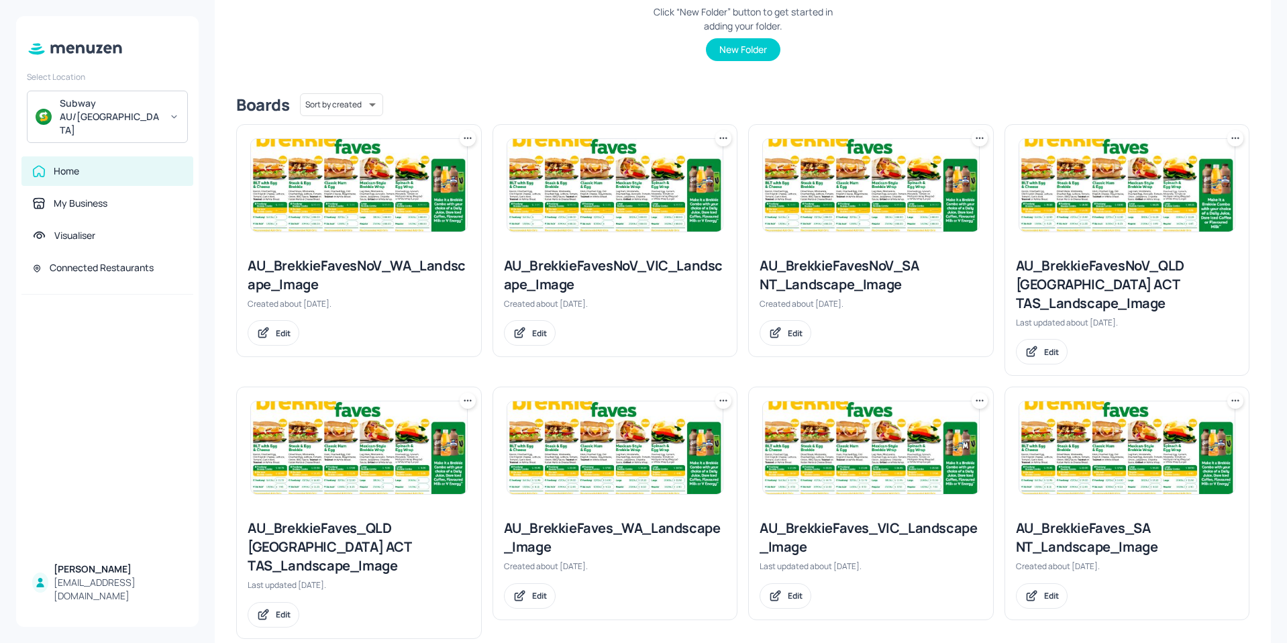
scroll to position [268, 0]
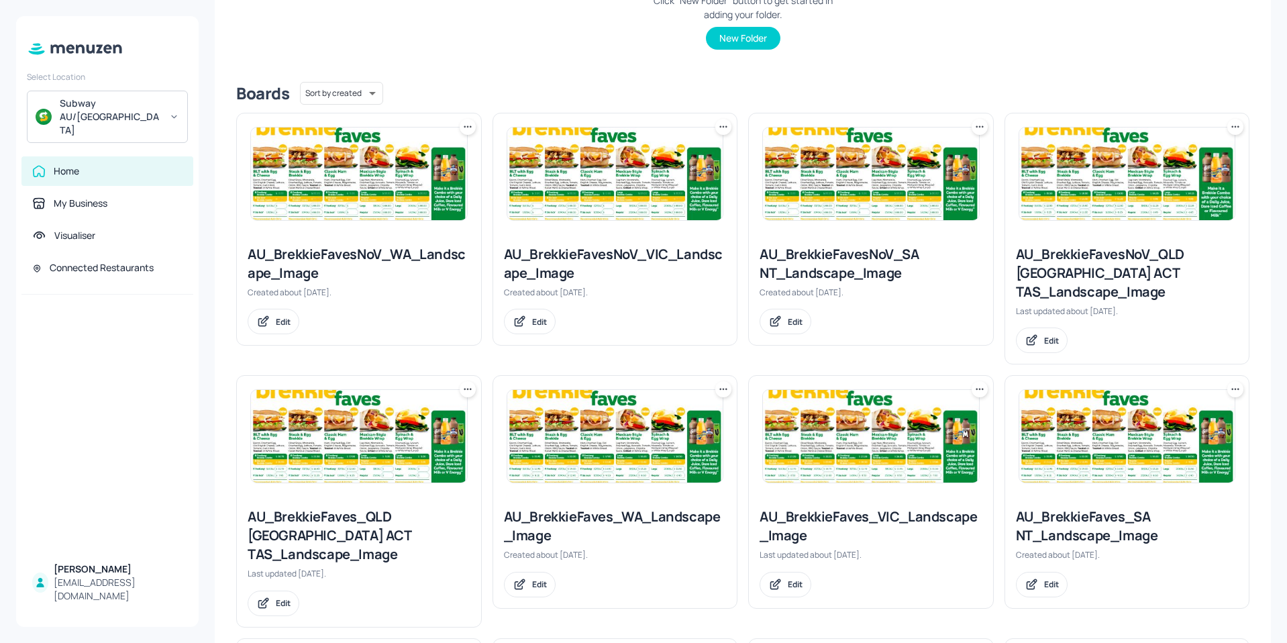
click at [875, 431] on img at bounding box center [871, 436] width 216 height 93
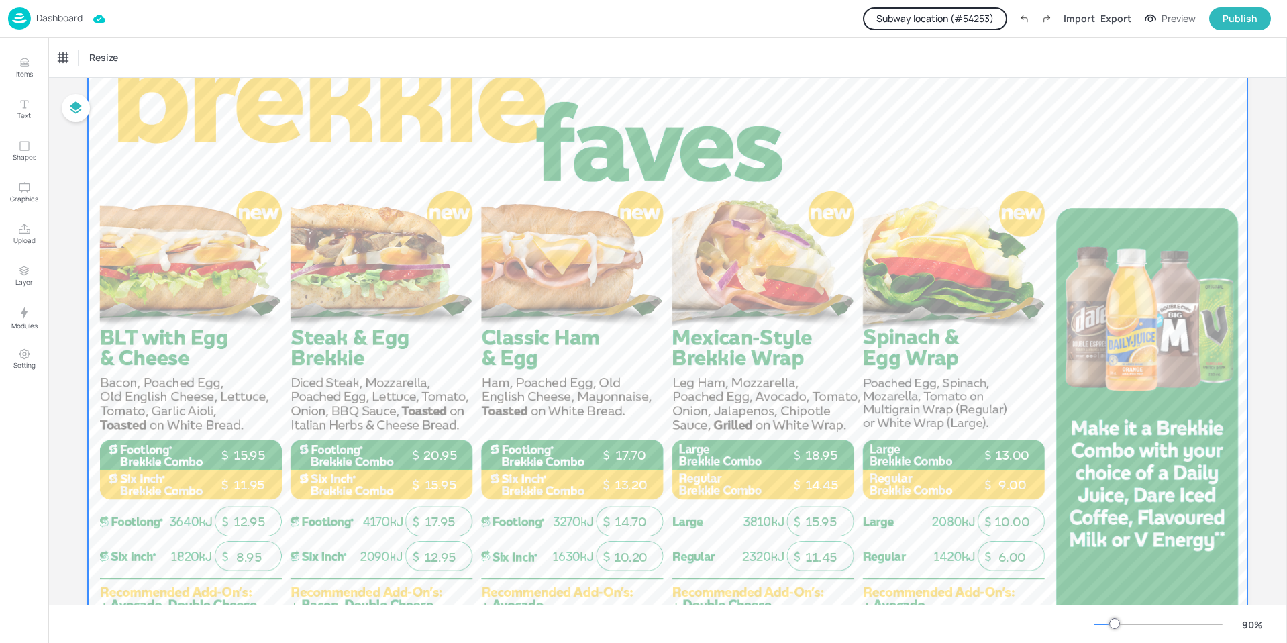
scroll to position [134, 0]
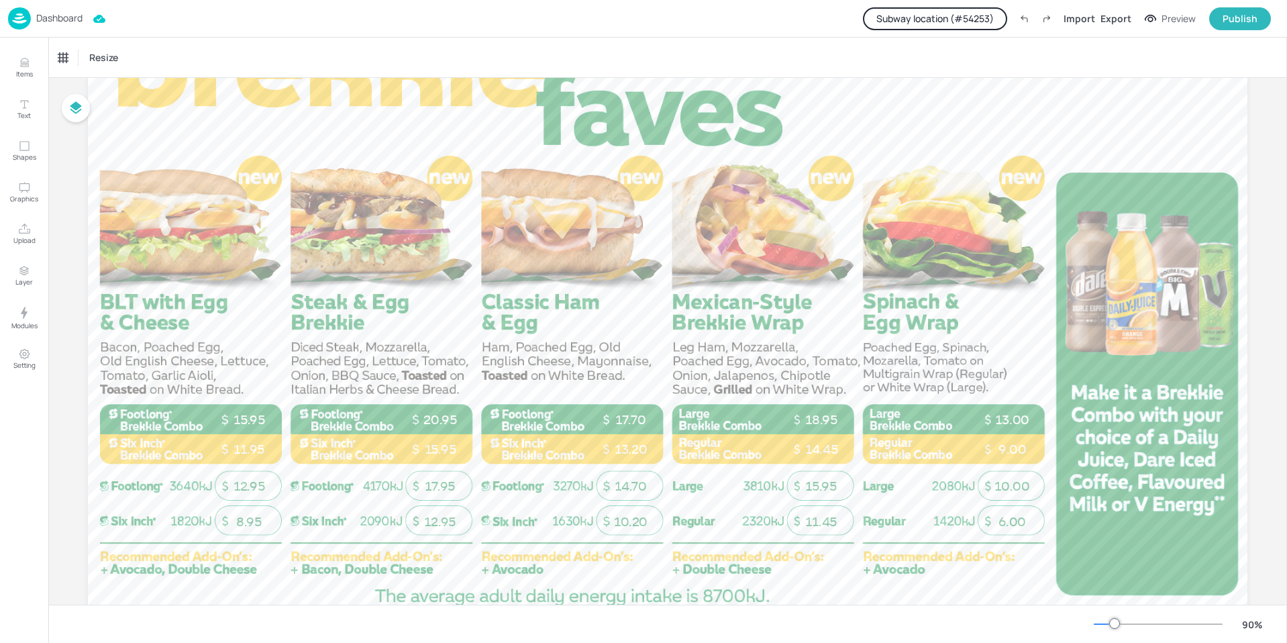
click at [58, 14] on p "Dashboard" at bounding box center [59, 17] width 46 height 9
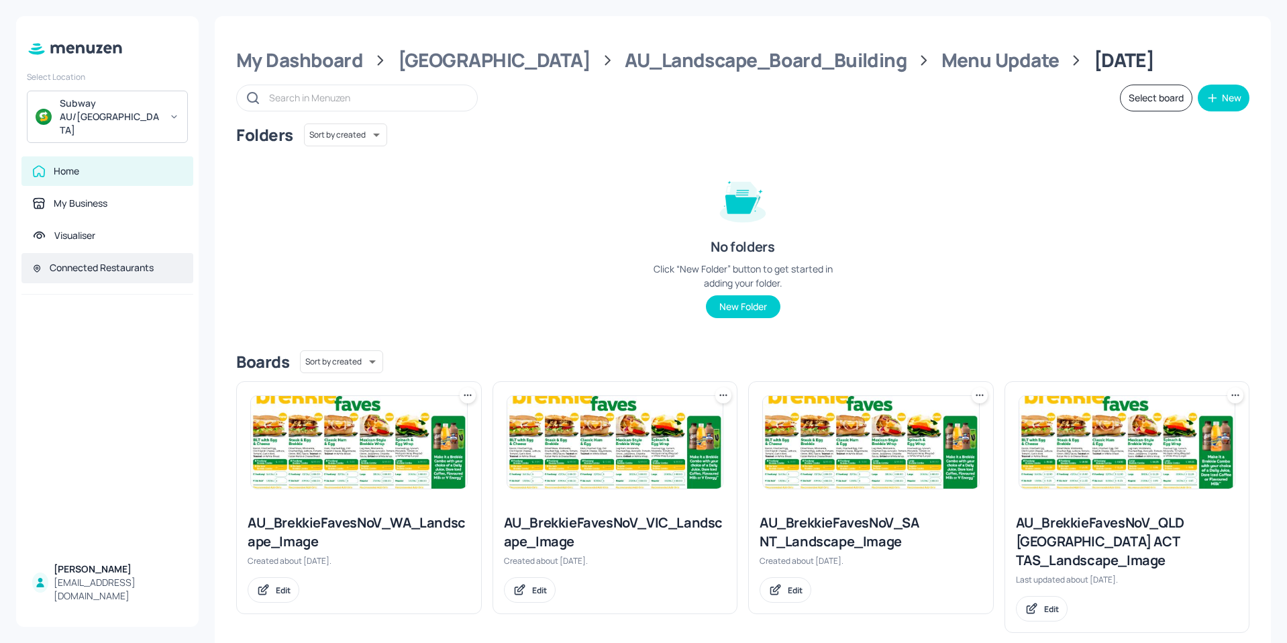
click at [84, 261] on div "Connected Restaurants" at bounding box center [102, 267] width 104 height 13
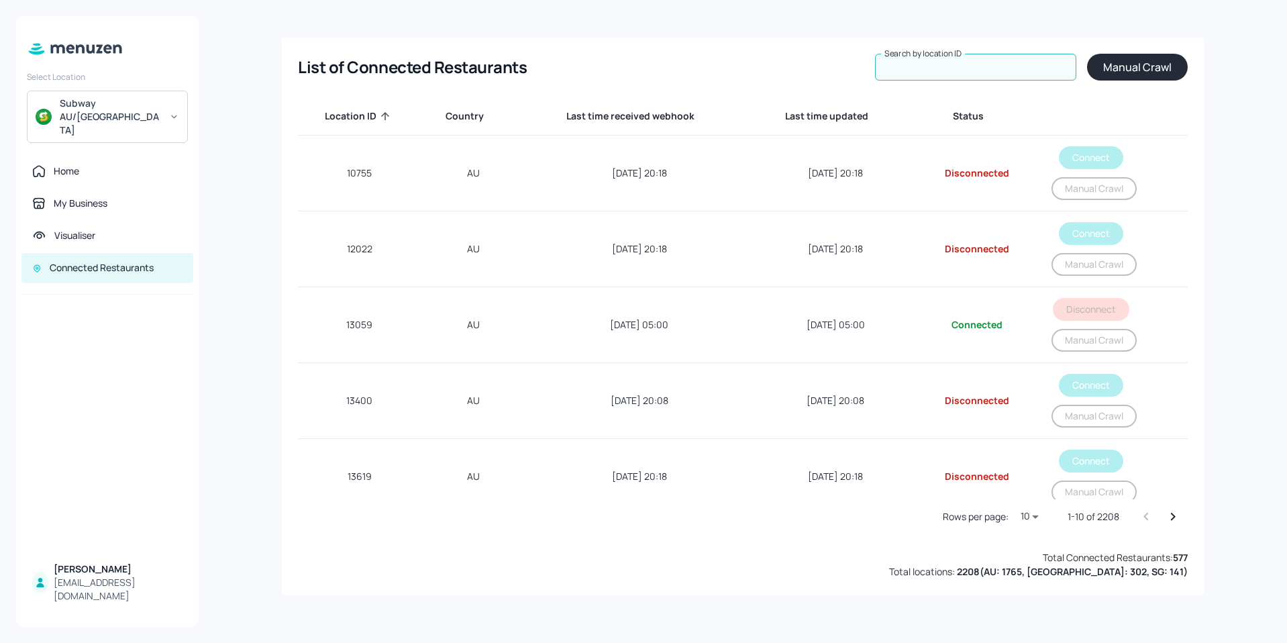
click at [944, 70] on input "Search by location ID" at bounding box center [975, 67] width 201 height 27
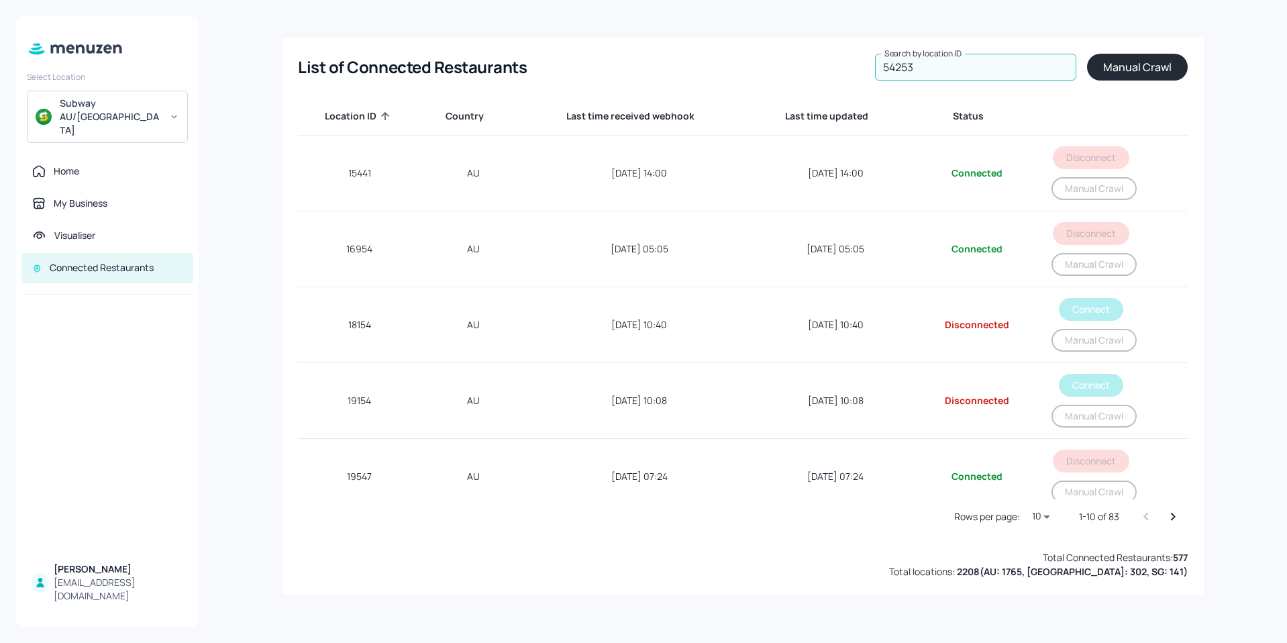
type input "54253"
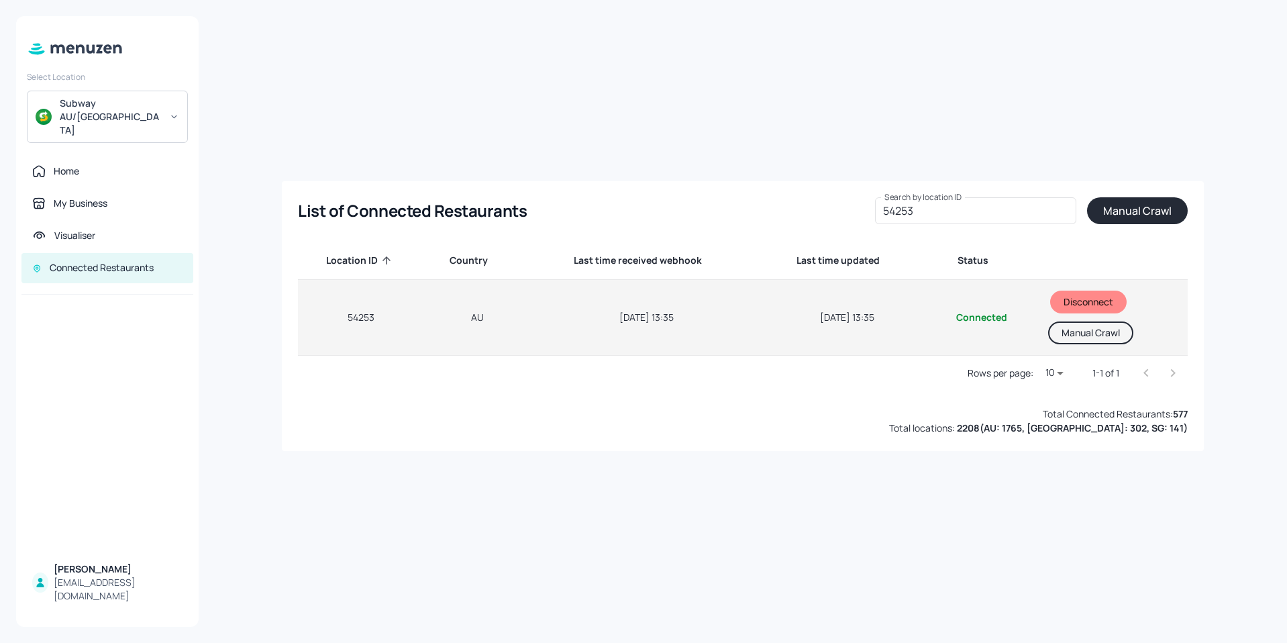
click at [1084, 338] on button "Manual Crawl" at bounding box center [1090, 333] width 85 height 23
